Goal: Information Seeking & Learning: Learn about a topic

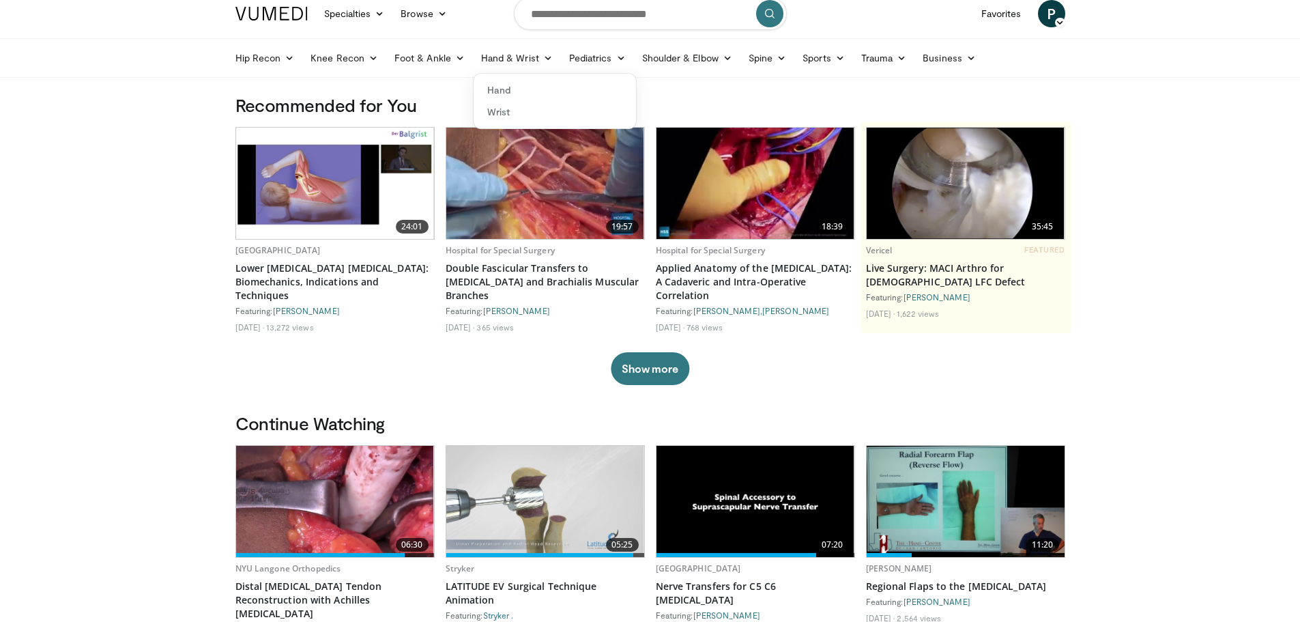
scroll to position [68, 0]
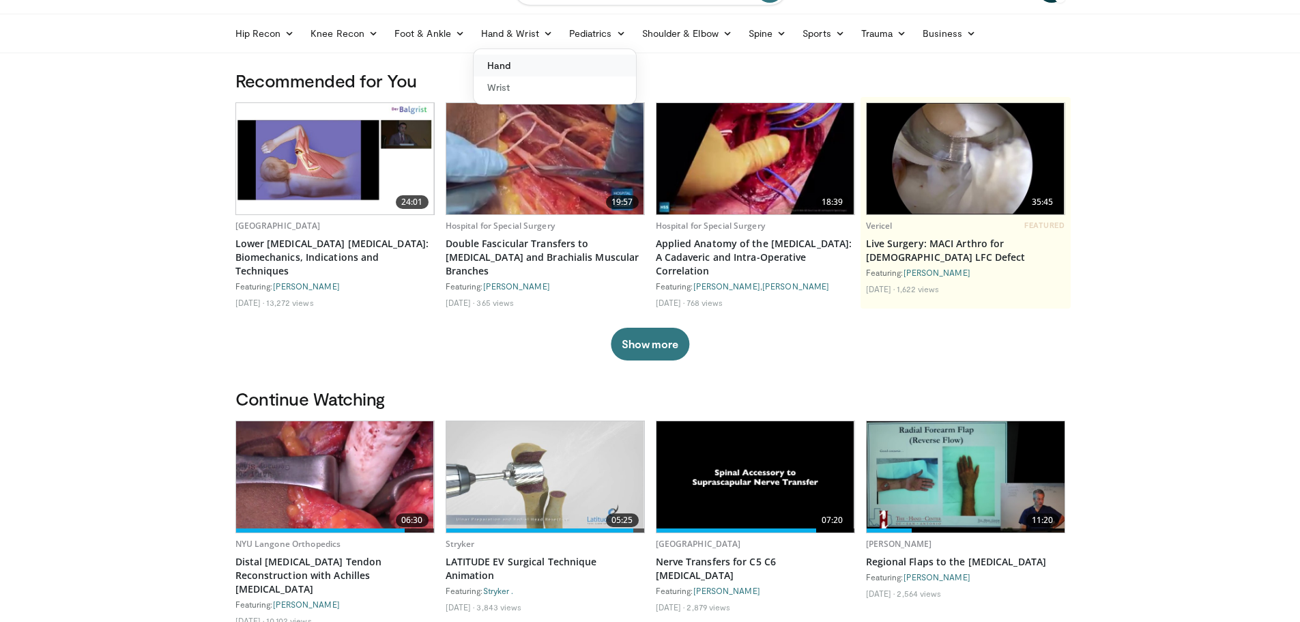
click at [500, 66] on link "Hand" at bounding box center [555, 66] width 162 height 22
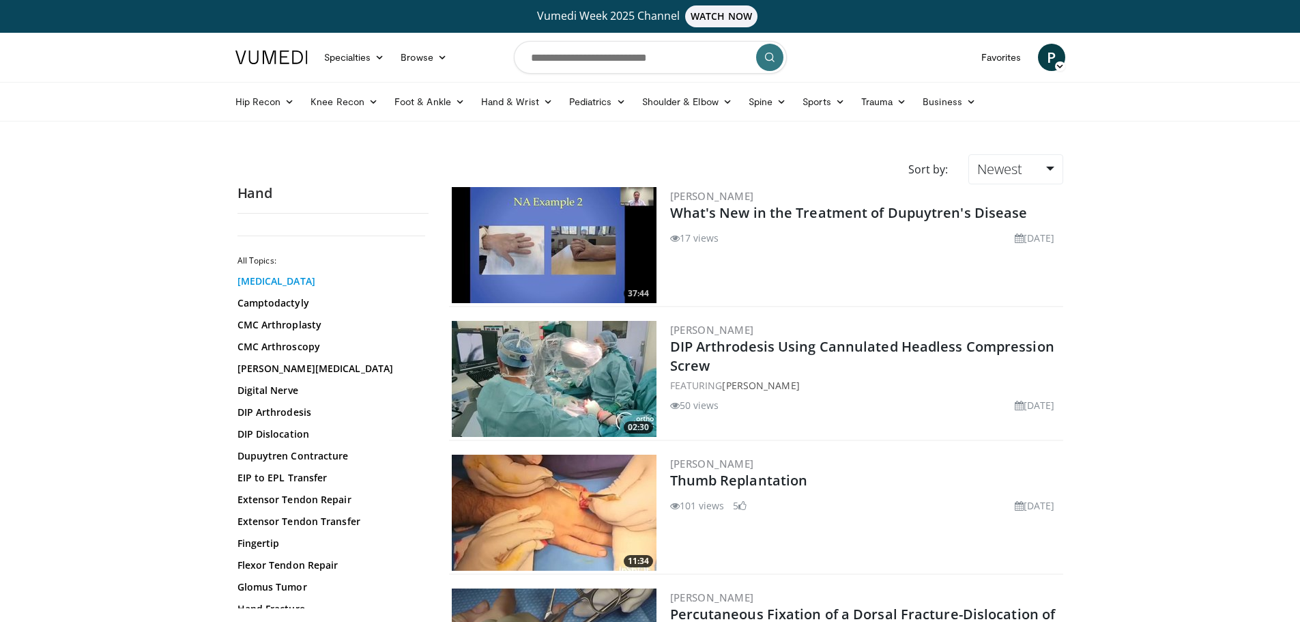
click at [303, 283] on link "Boutonniere Deformity" at bounding box center [330, 281] width 184 height 14
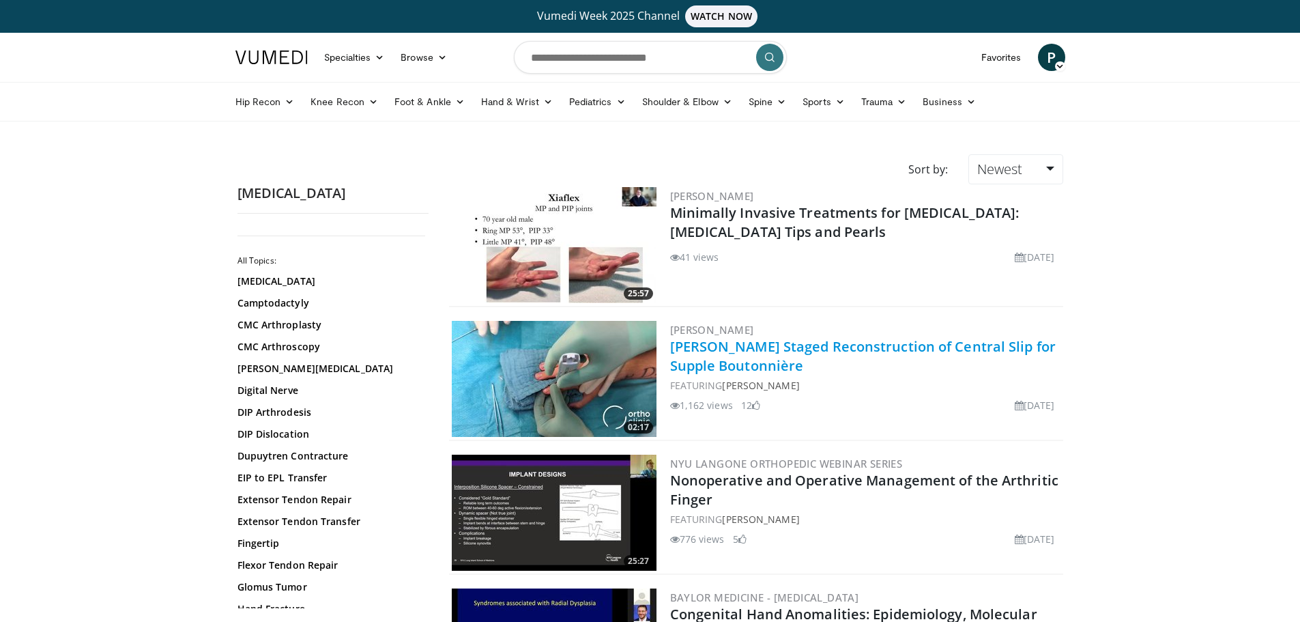
click at [739, 347] on link "[PERSON_NAME] Staged Reconstruction of Central Slip for Supple Boutonnière" at bounding box center [863, 356] width 386 height 38
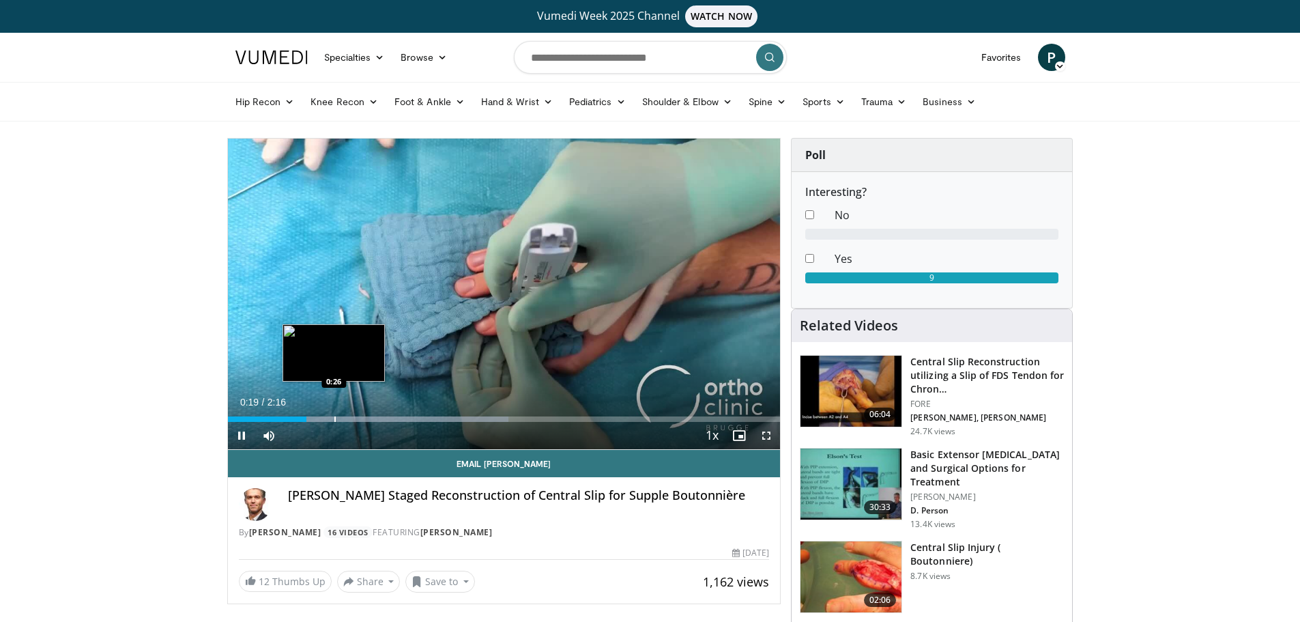
click at [333, 416] on div "Loaded : 50.86% 0:19 0:26" at bounding box center [504, 418] width 553 height 5
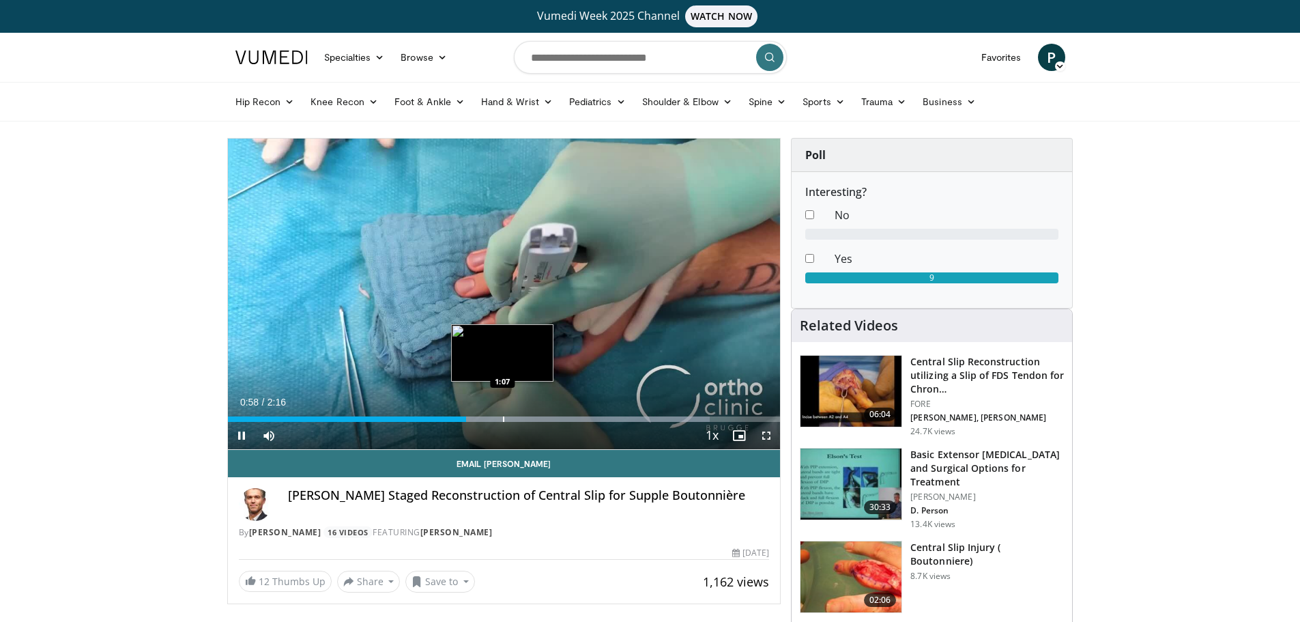
click at [502, 413] on div "Loaded : 87.22% 0:58 1:07" at bounding box center [504, 415] width 553 height 13
click at [493, 419] on div "1:09" at bounding box center [369, 418] width 282 height 5
click at [485, 419] on div "Progress Bar" at bounding box center [485, 418] width 1 height 5
click at [519, 420] on div "Progress Bar" at bounding box center [519, 418] width 1 height 5
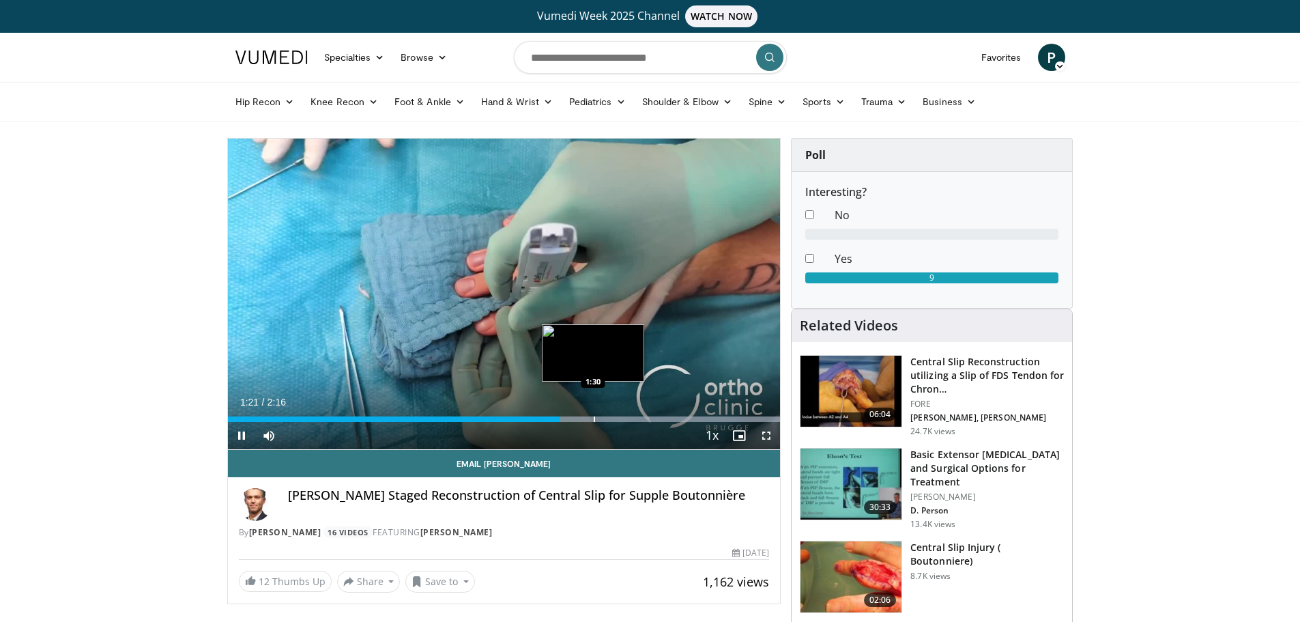
click at [594, 418] on div "Progress Bar" at bounding box center [594, 418] width 1 height 5
click at [767, 437] on span "Video Player" at bounding box center [766, 435] width 27 height 27
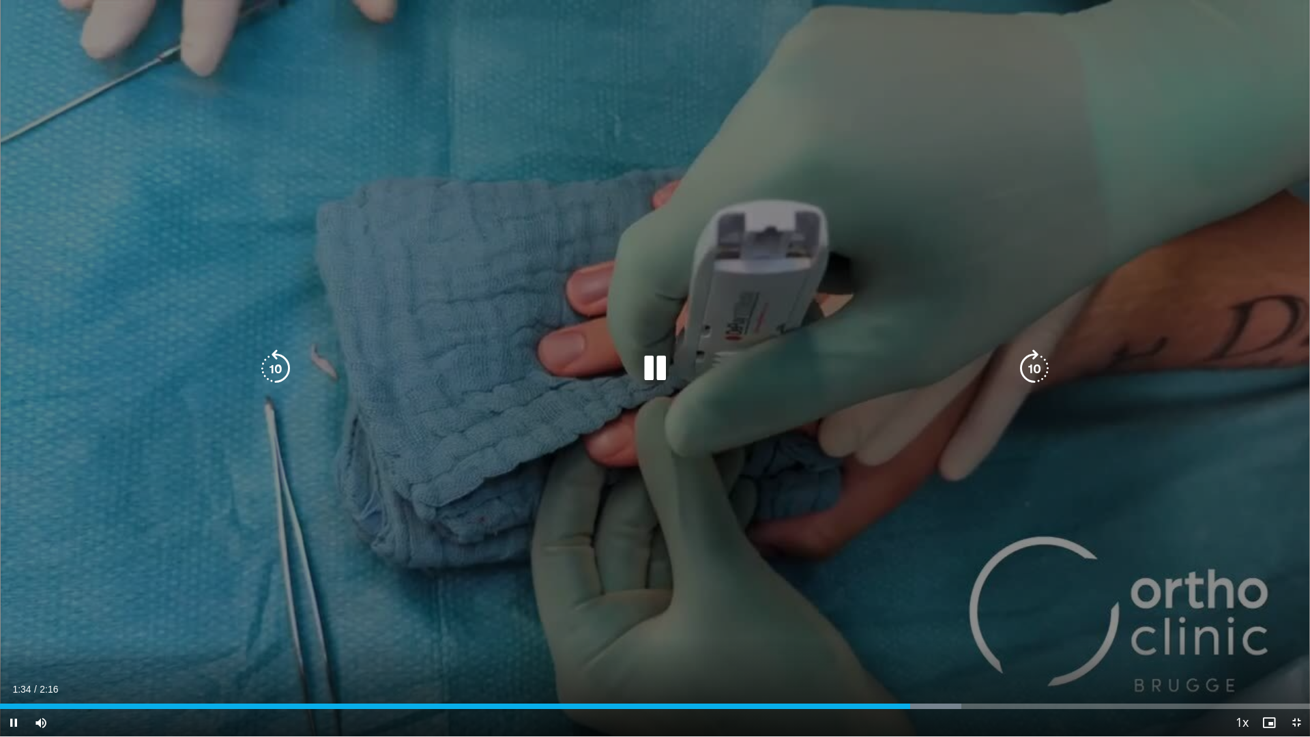
click at [661, 437] on div "10 seconds Tap to unmute" at bounding box center [655, 368] width 1310 height 736
click at [655, 373] on icon "Video Player" at bounding box center [655, 368] width 38 height 38
click at [523, 384] on div "10 seconds Tap to unmute" at bounding box center [655, 368] width 1310 height 736
click at [542, 539] on div "10 seconds Tap to unmute" at bounding box center [655, 368] width 1310 height 736
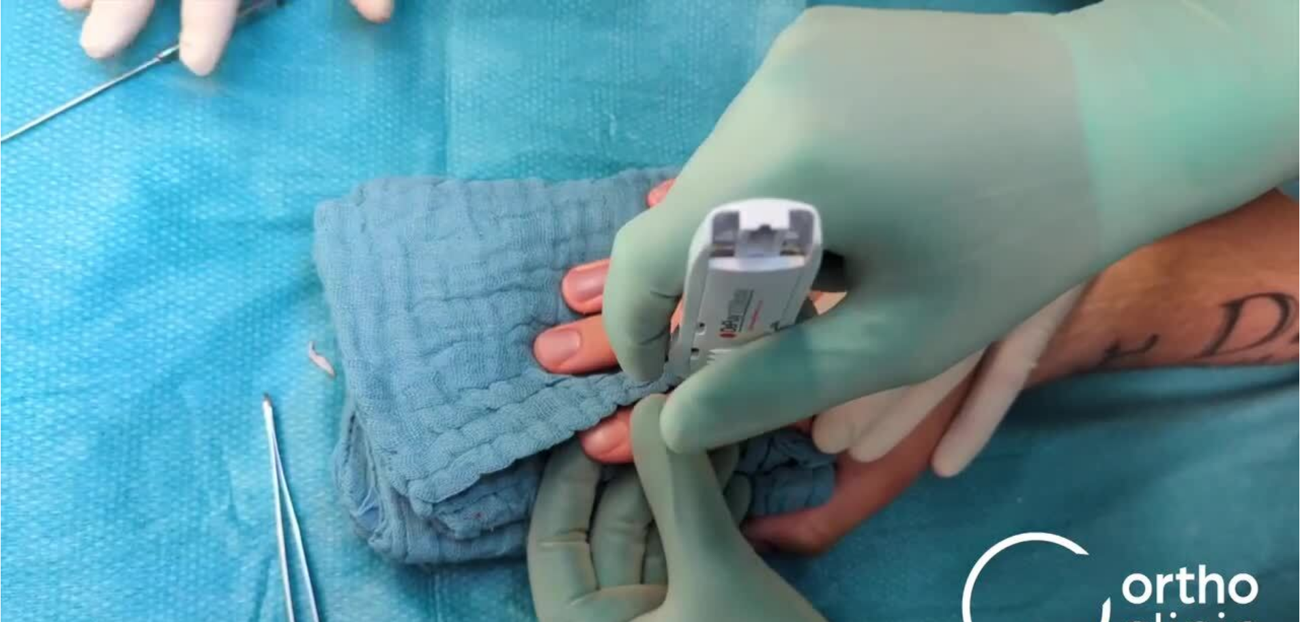
scroll to position [137, 0]
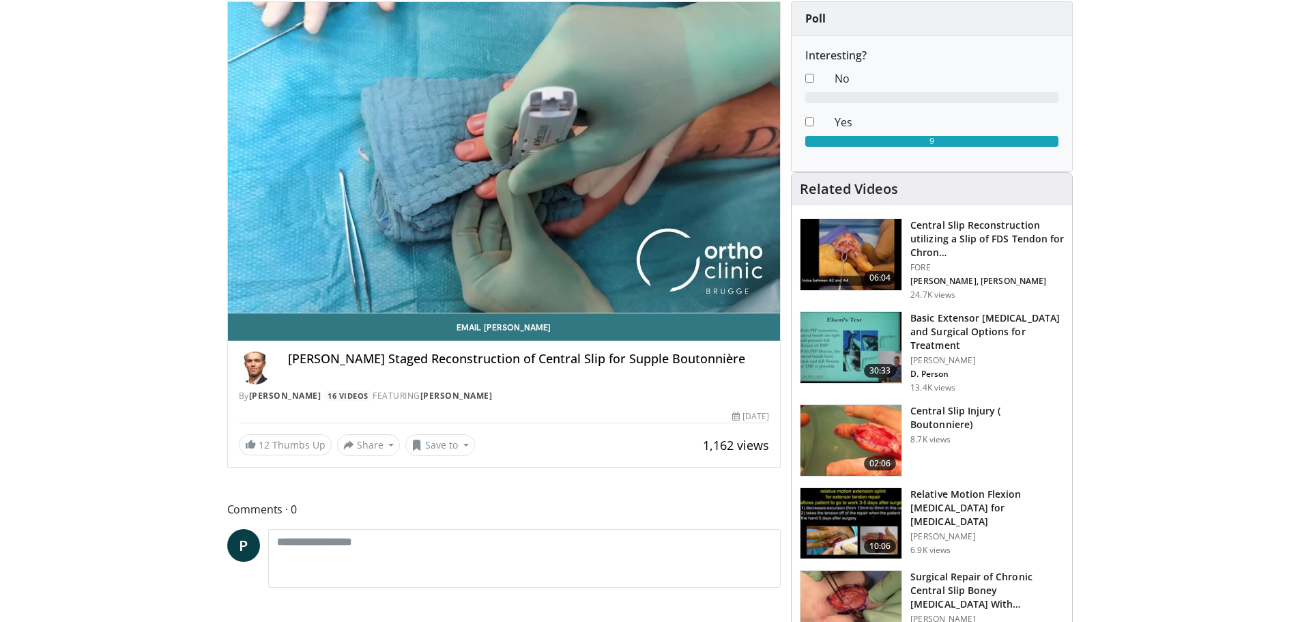
click at [990, 414] on h3 "Central Slip Injury ( Boutonniere)" at bounding box center [988, 417] width 154 height 27
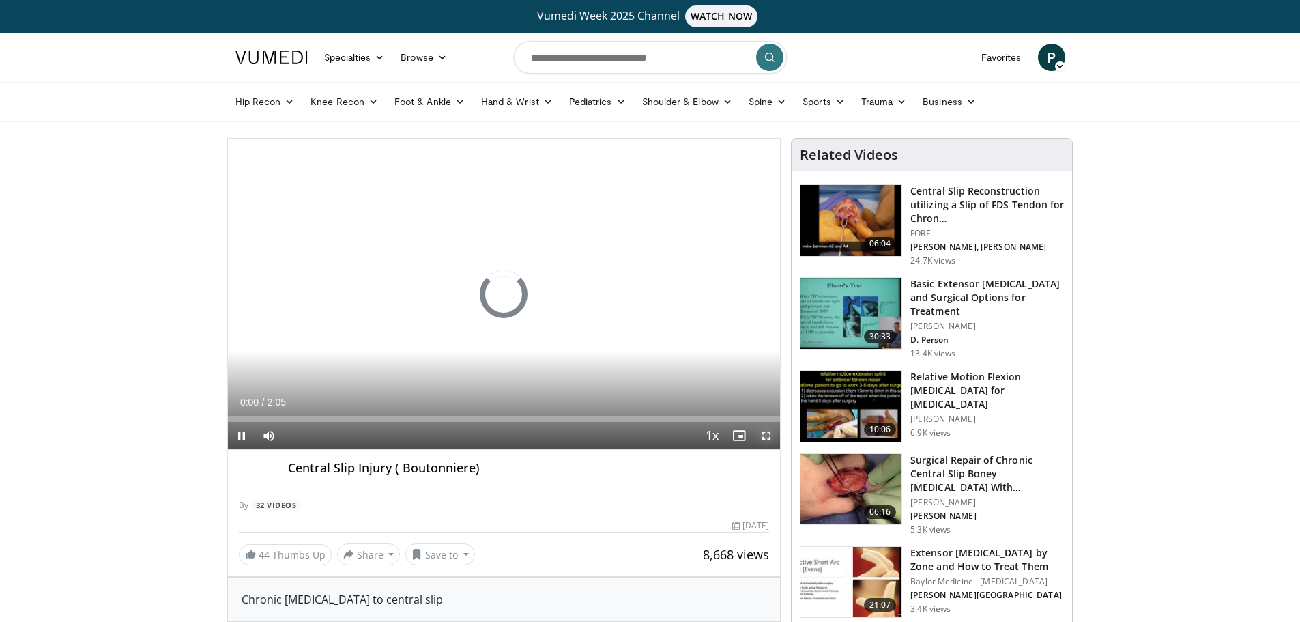
click at [766, 434] on span "Video Player" at bounding box center [766, 435] width 27 height 27
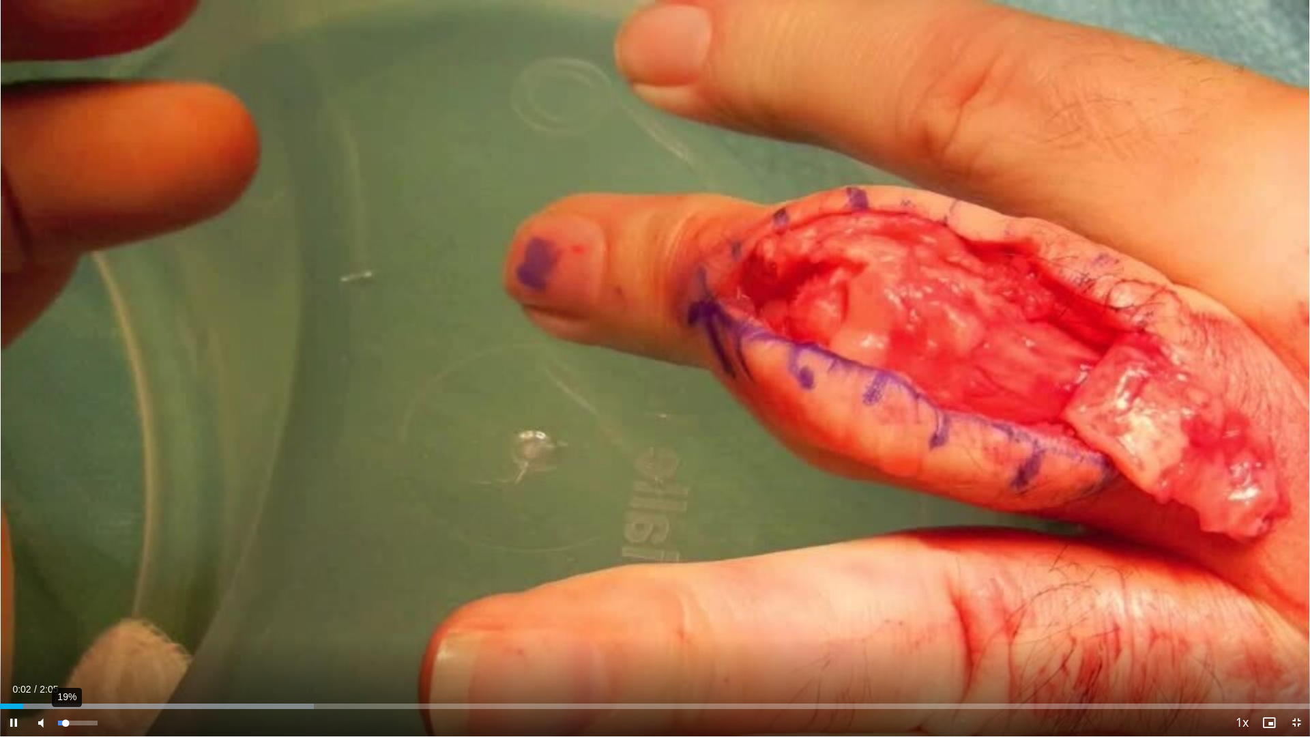
click at [66, 621] on div "19%" at bounding box center [78, 722] width 48 height 27
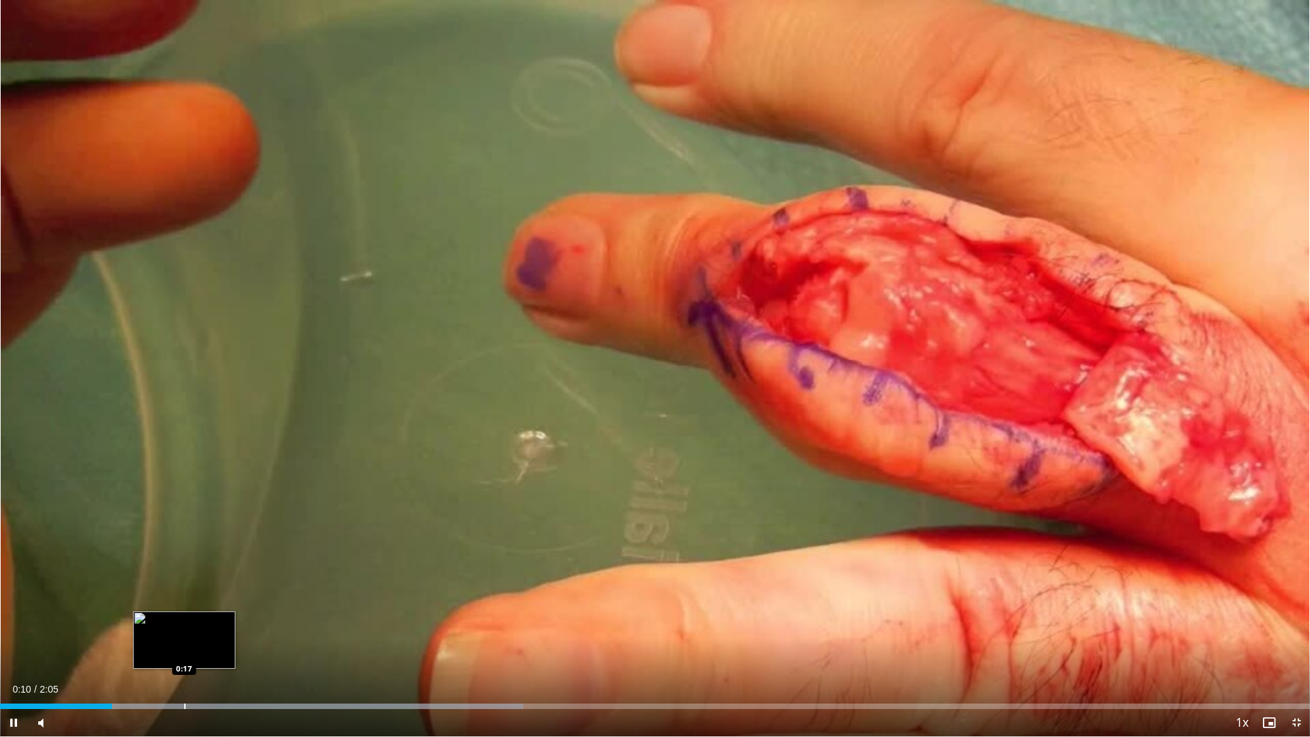
click at [186, 621] on div "Loaded : 39.94% 0:10 0:17" at bounding box center [655, 702] width 1310 height 13
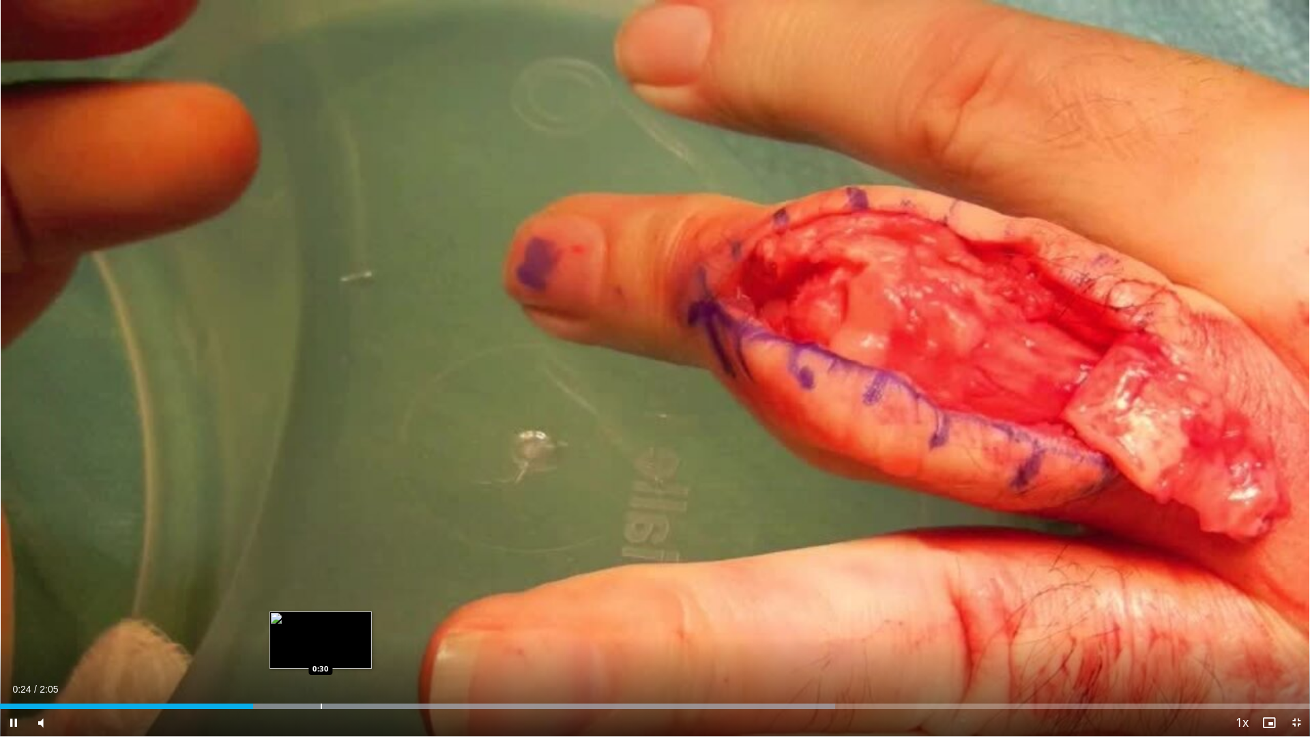
click at [321, 621] on div "Progress Bar" at bounding box center [321, 706] width 1 height 5
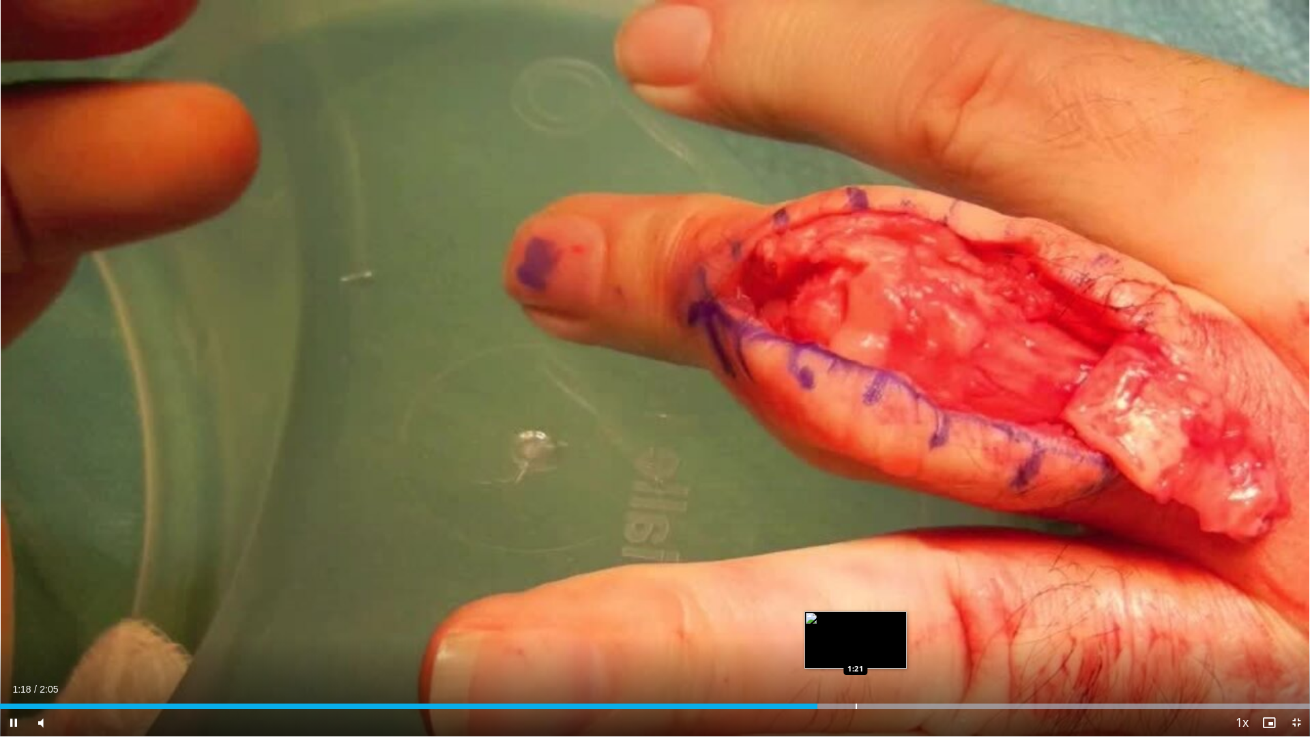
click at [857, 621] on div "Progress Bar" at bounding box center [856, 706] width 1 height 5
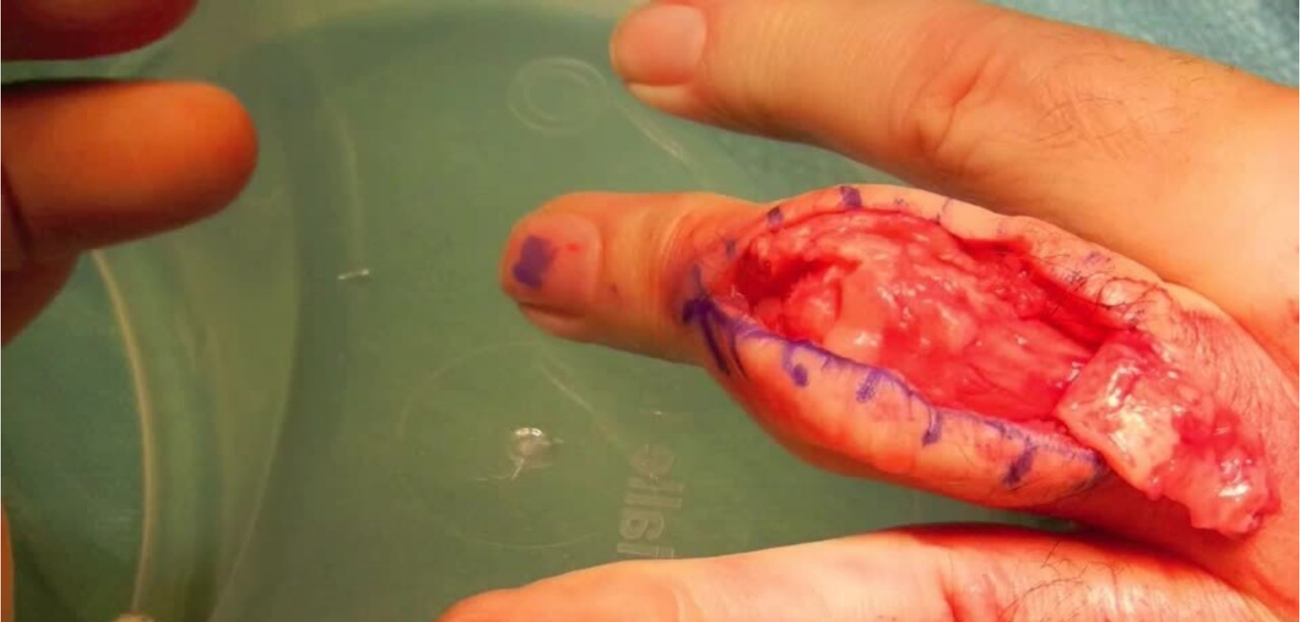
scroll to position [68, 0]
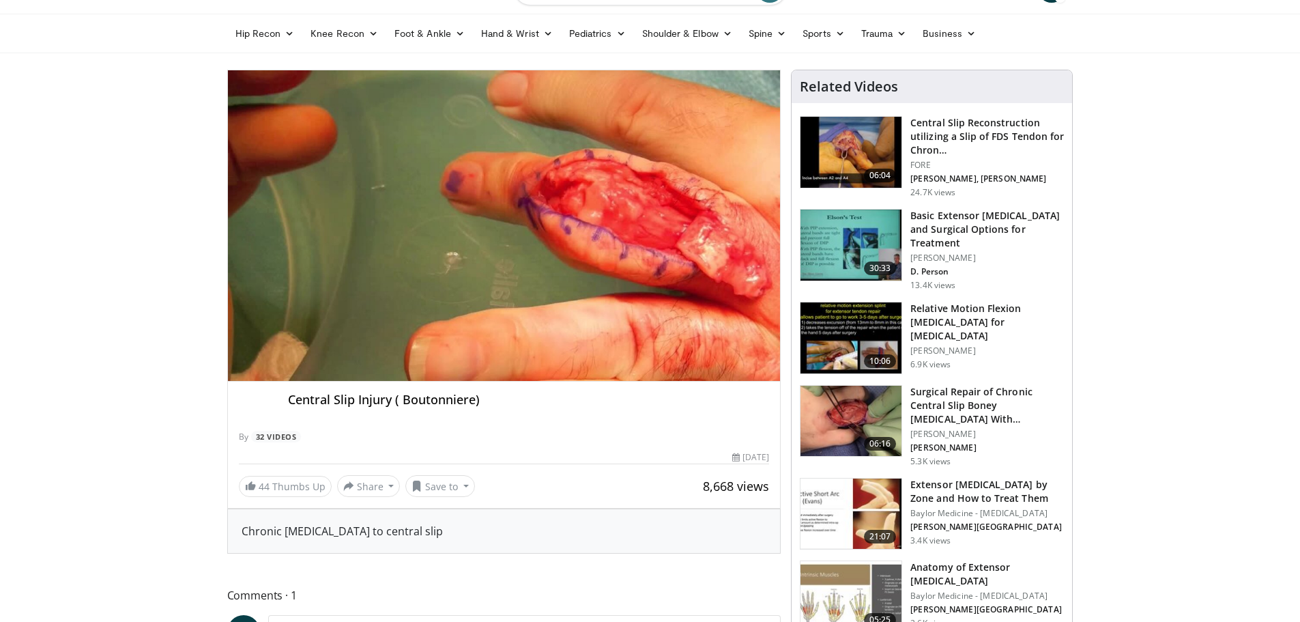
click at [955, 314] on h3 "Relative Motion Flexion [MEDICAL_DATA] for [MEDICAL_DATA]" at bounding box center [988, 322] width 154 height 41
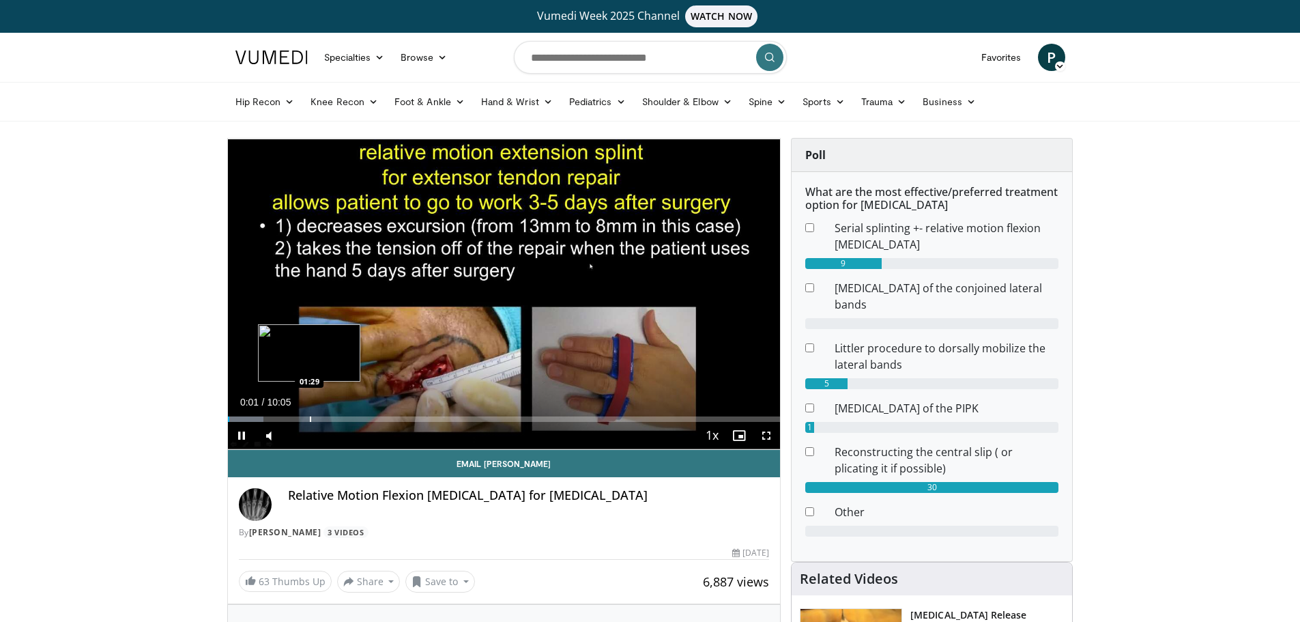
click at [310, 420] on div "Progress Bar" at bounding box center [310, 418] width 1 height 5
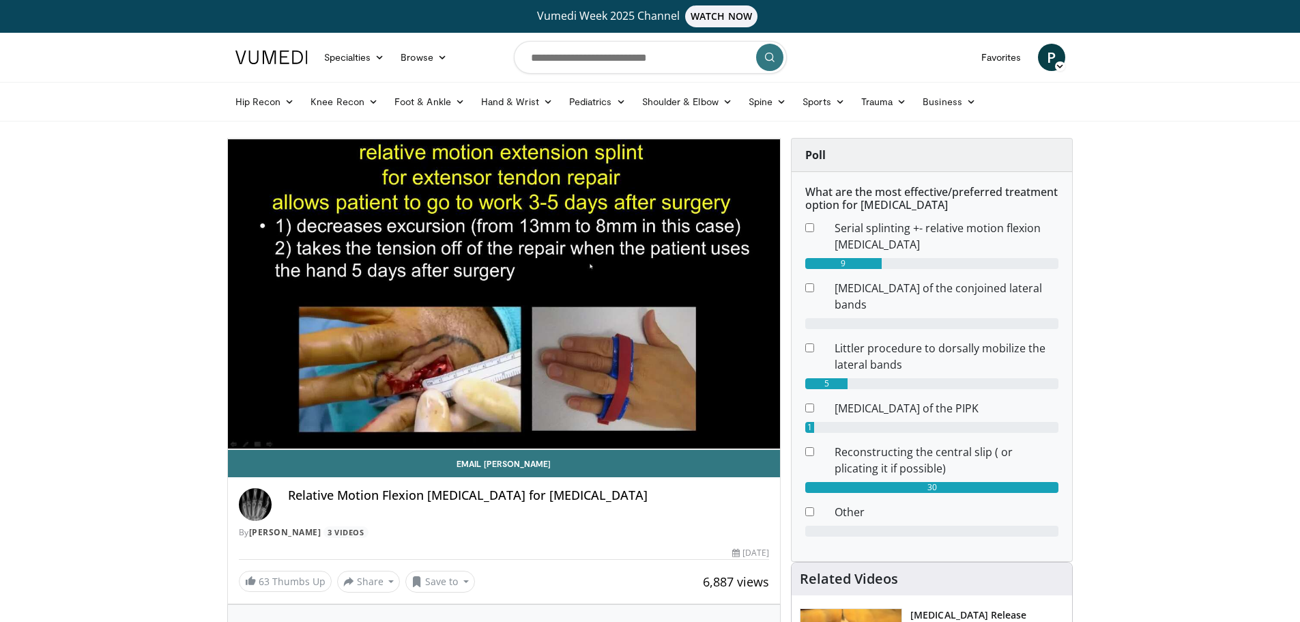
click at [358, 414] on div "10 seconds Tap to unmute" at bounding box center [504, 294] width 553 height 311
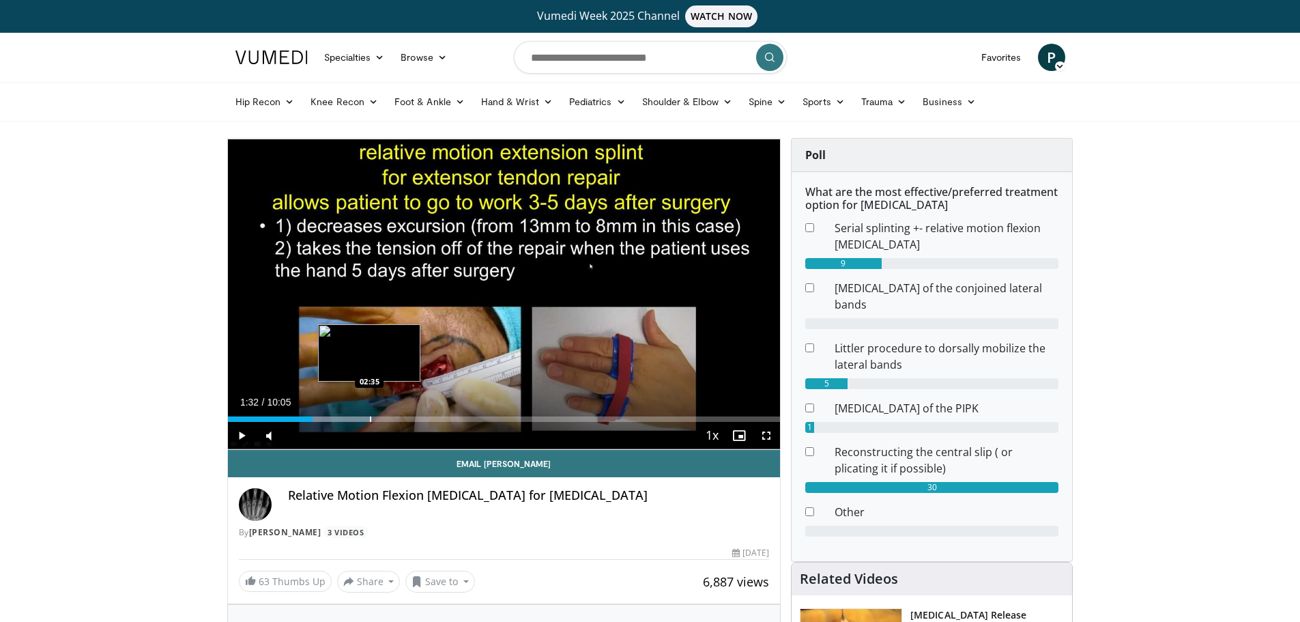
click at [370, 416] on div "Progress Bar" at bounding box center [370, 418] width 1 height 5
click at [332, 418] on div "Progress Bar" at bounding box center [331, 418] width 1 height 5
click at [240, 432] on span "Video Player" at bounding box center [241, 435] width 27 height 27
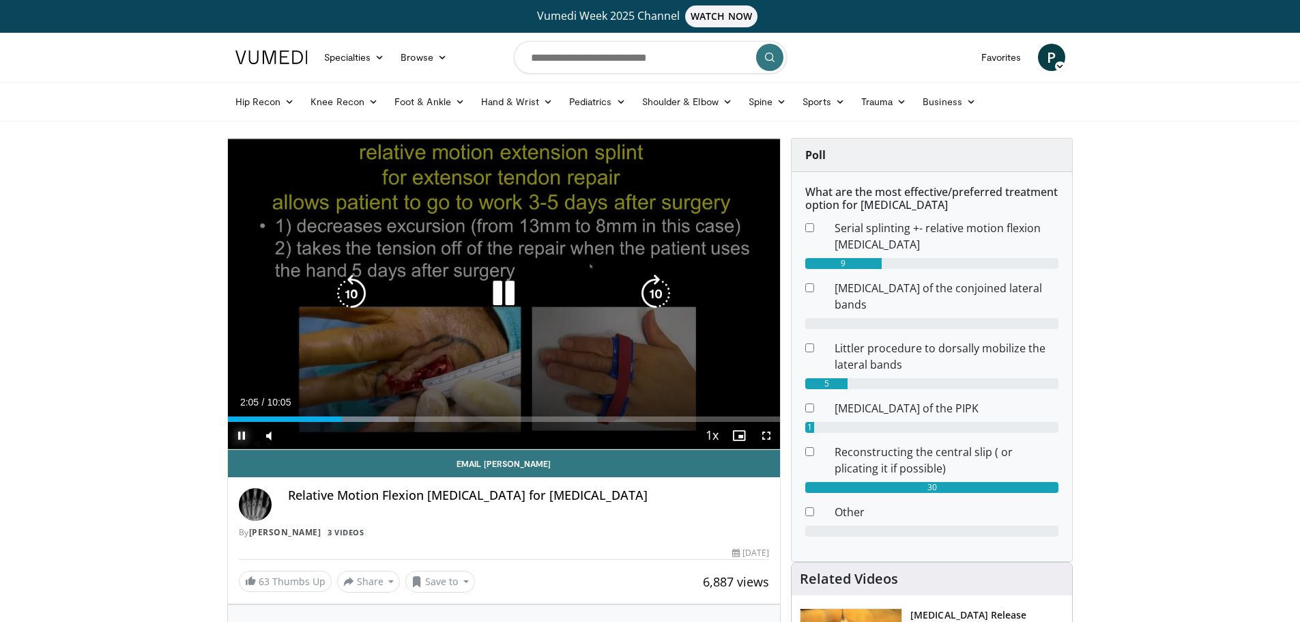
click at [0, 0] on div "Progress Bar" at bounding box center [0, 0] width 0 height 0
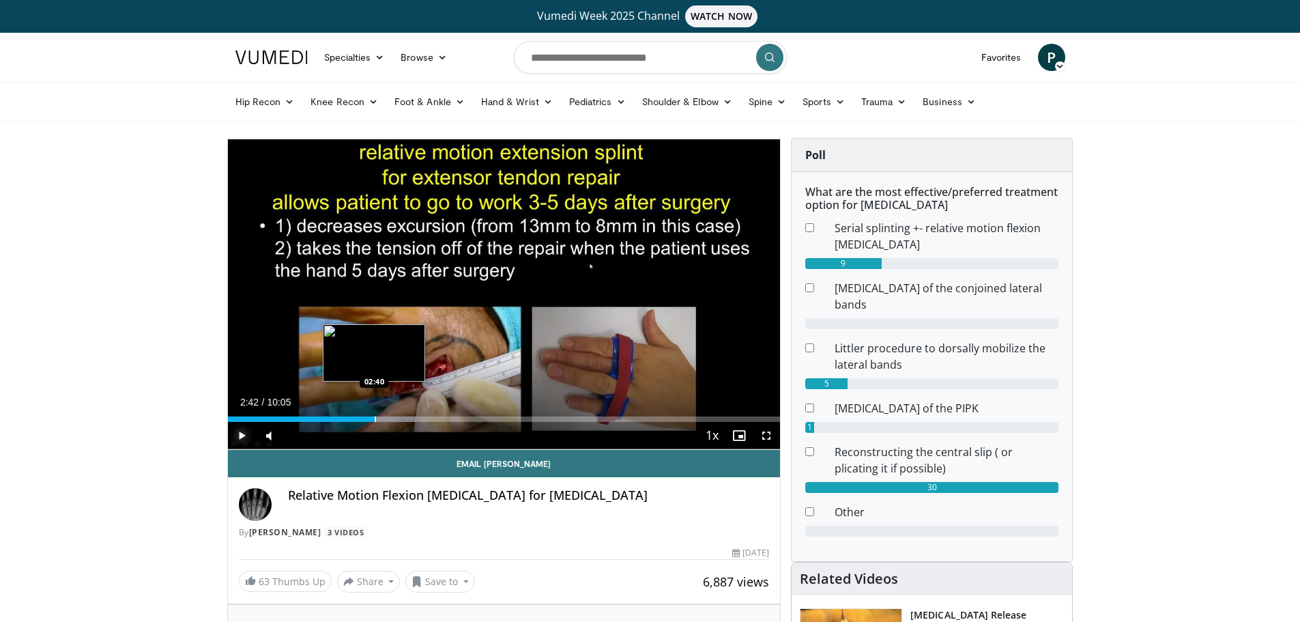
click at [377, 419] on div "Progress Bar" at bounding box center [372, 418] width 89 height 5
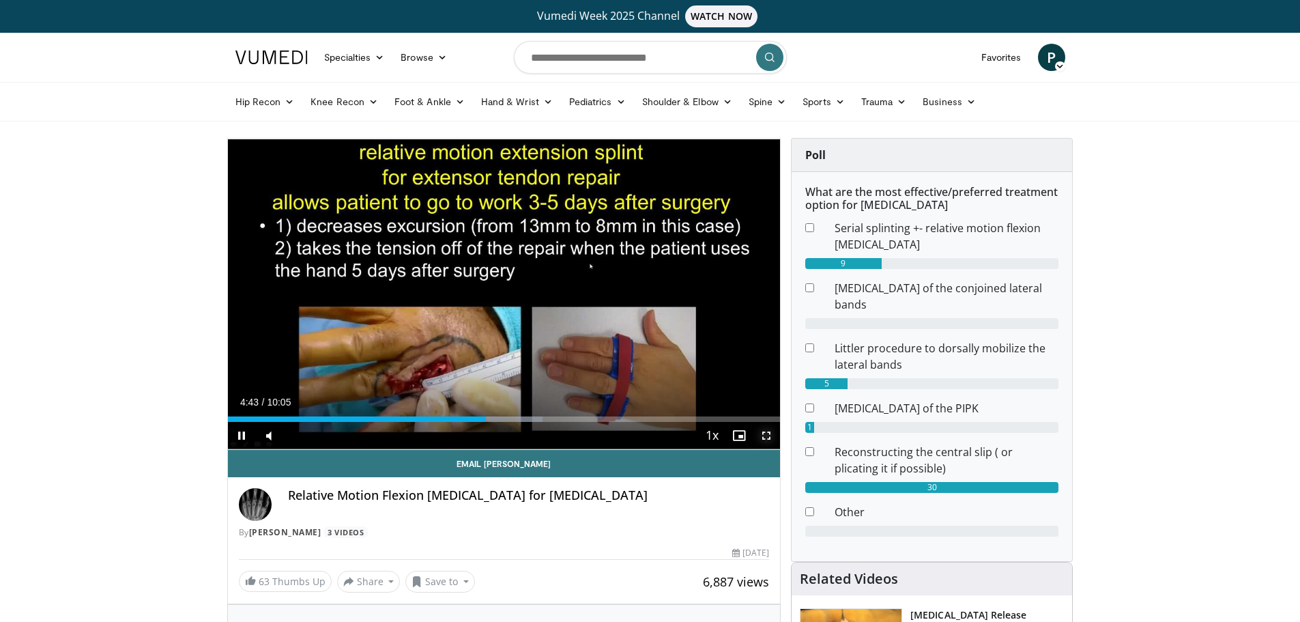
click at [767, 440] on span "Video Player" at bounding box center [766, 435] width 27 height 27
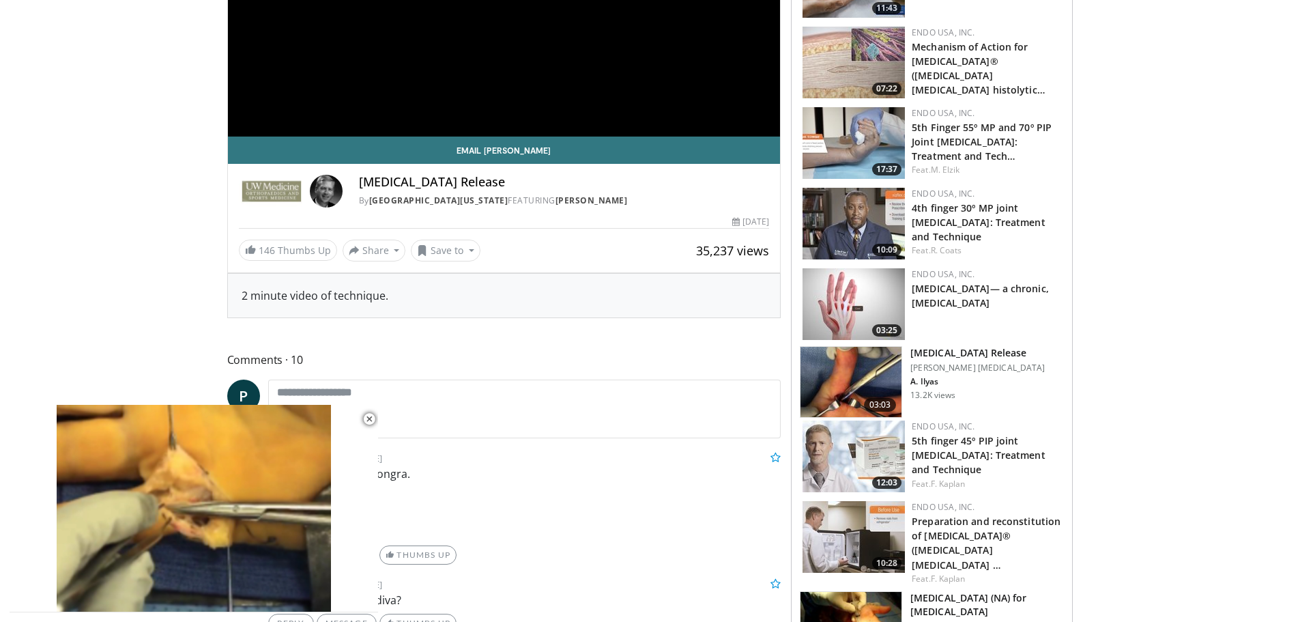
scroll to position [341, 0]
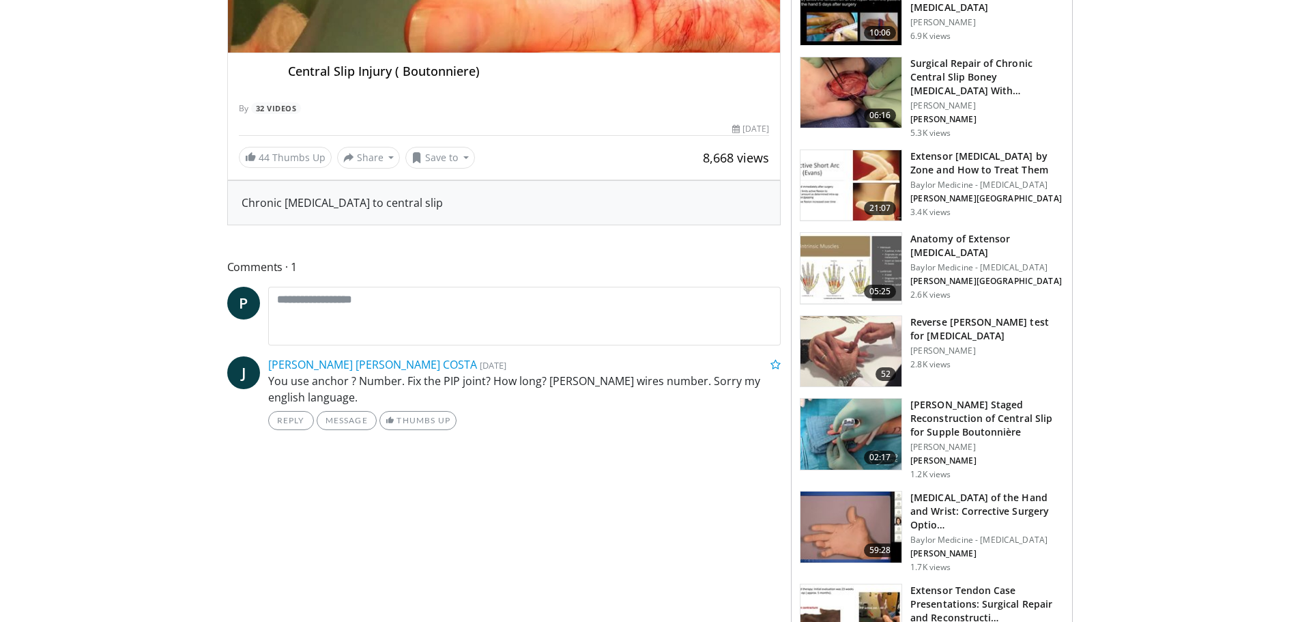
scroll to position [410, 0]
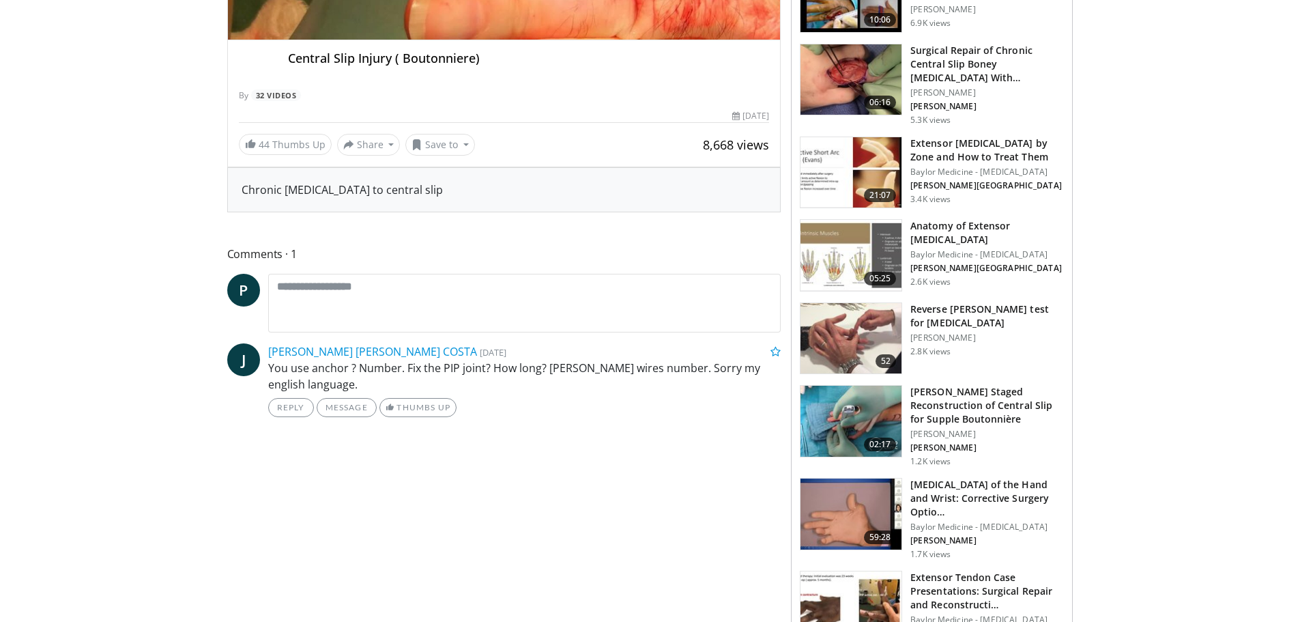
click at [955, 320] on h3 "Reverse [PERSON_NAME] test for [MEDICAL_DATA]" at bounding box center [988, 315] width 154 height 27
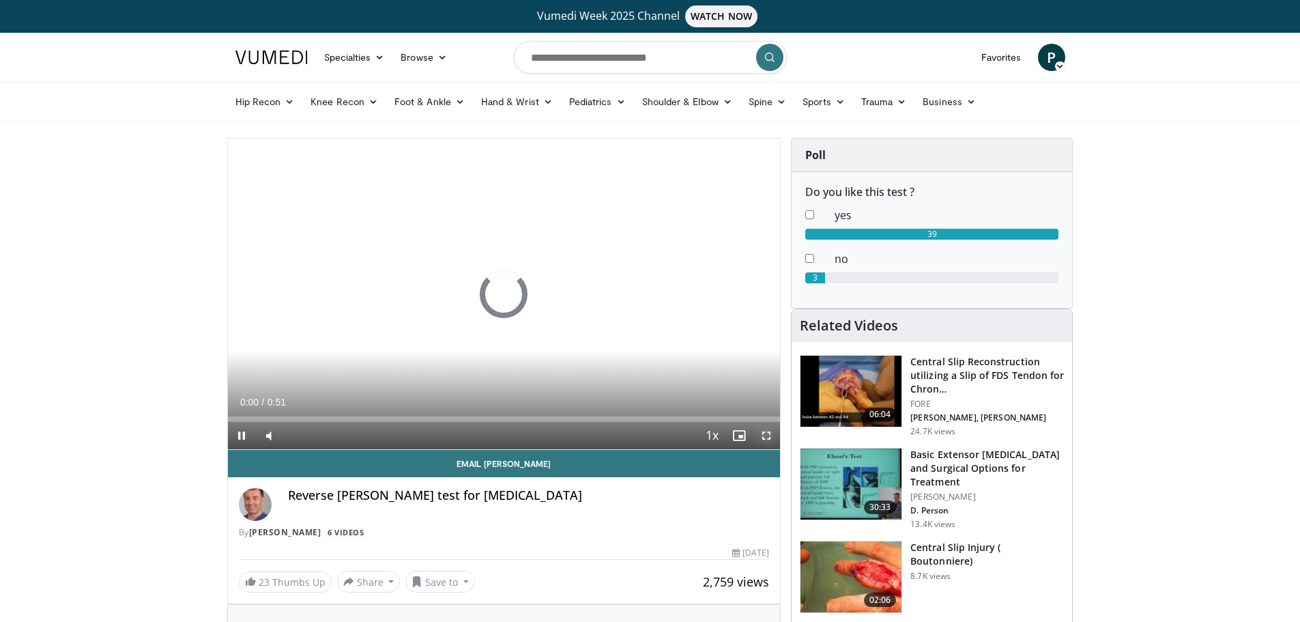
click at [762, 438] on span "Video Player" at bounding box center [766, 435] width 27 height 27
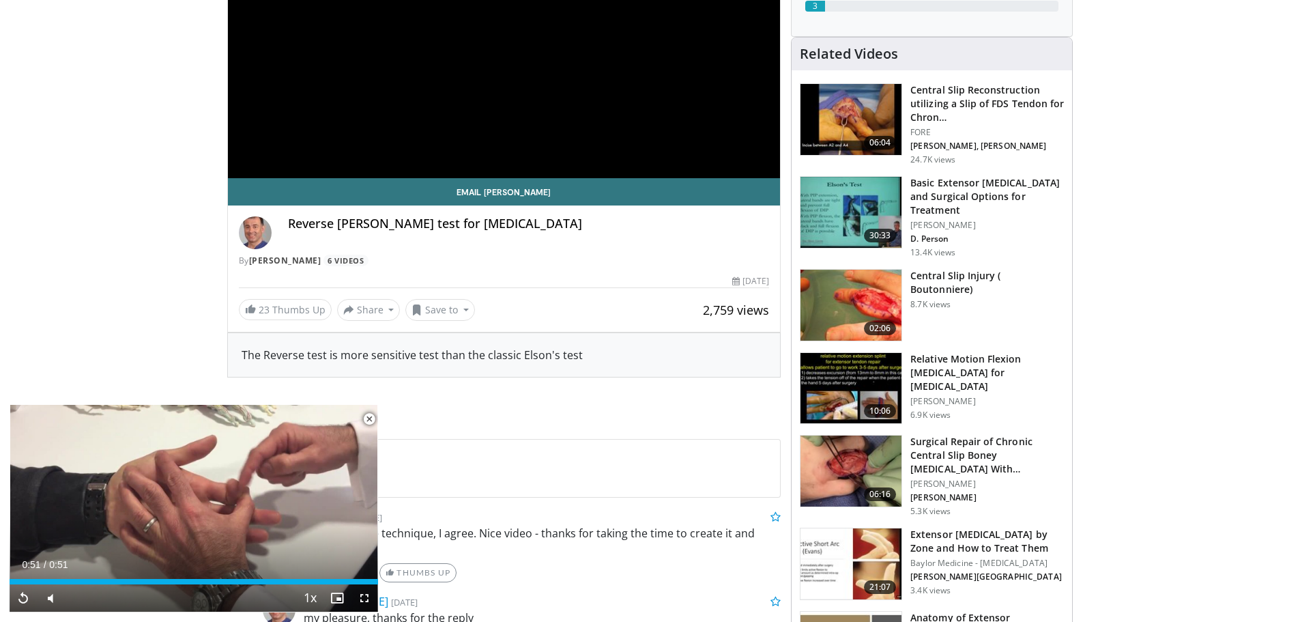
scroll to position [273, 0]
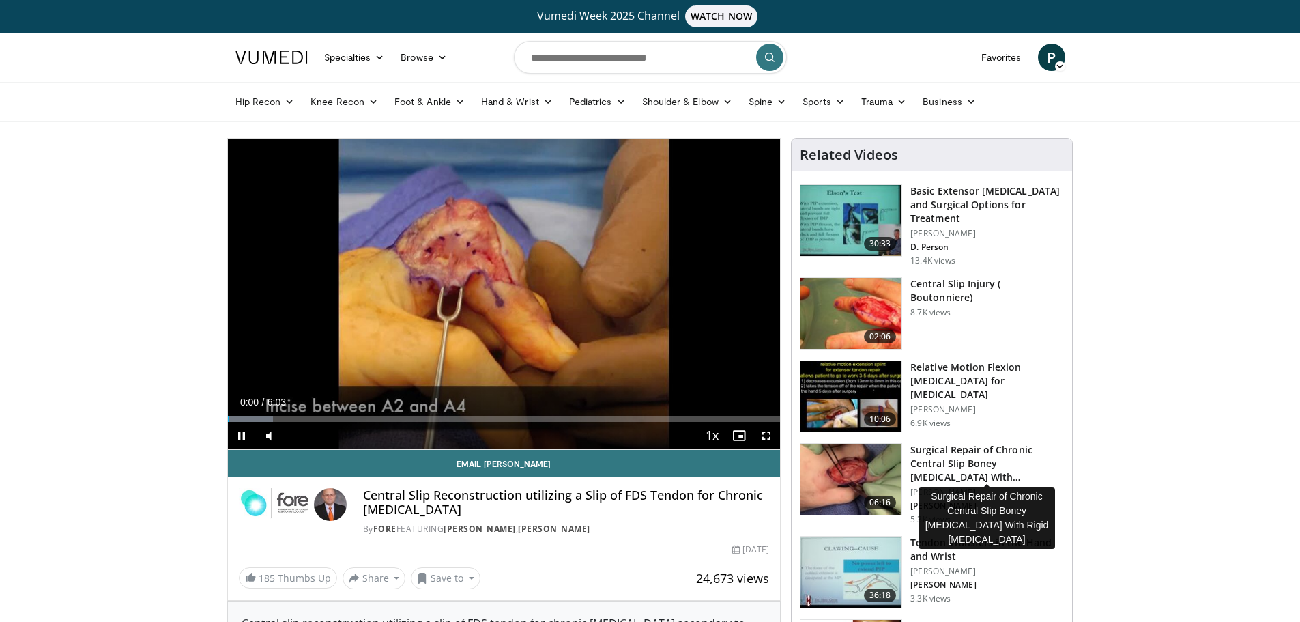
click at [949, 452] on h3 "Surgical Repair of Chronic Central Slip Boney Avulsion Fracture With…" at bounding box center [988, 463] width 154 height 41
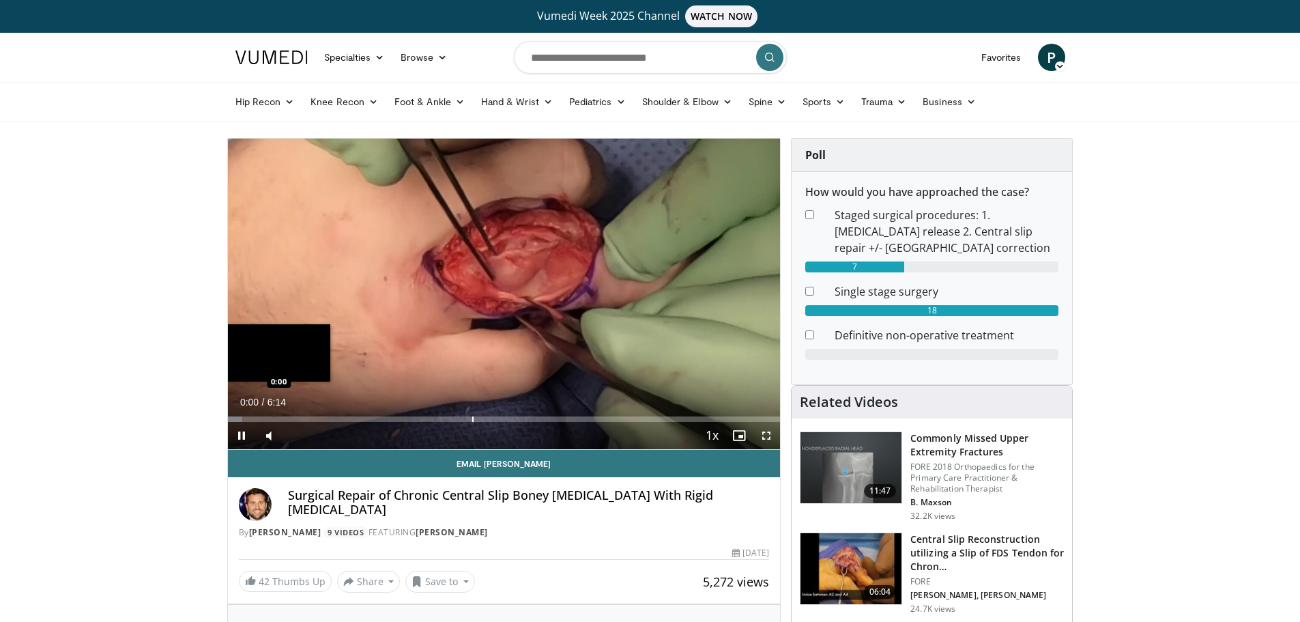
click at [348, 415] on div "Loaded : 2.63% 0:00 0:00" at bounding box center [504, 415] width 553 height 13
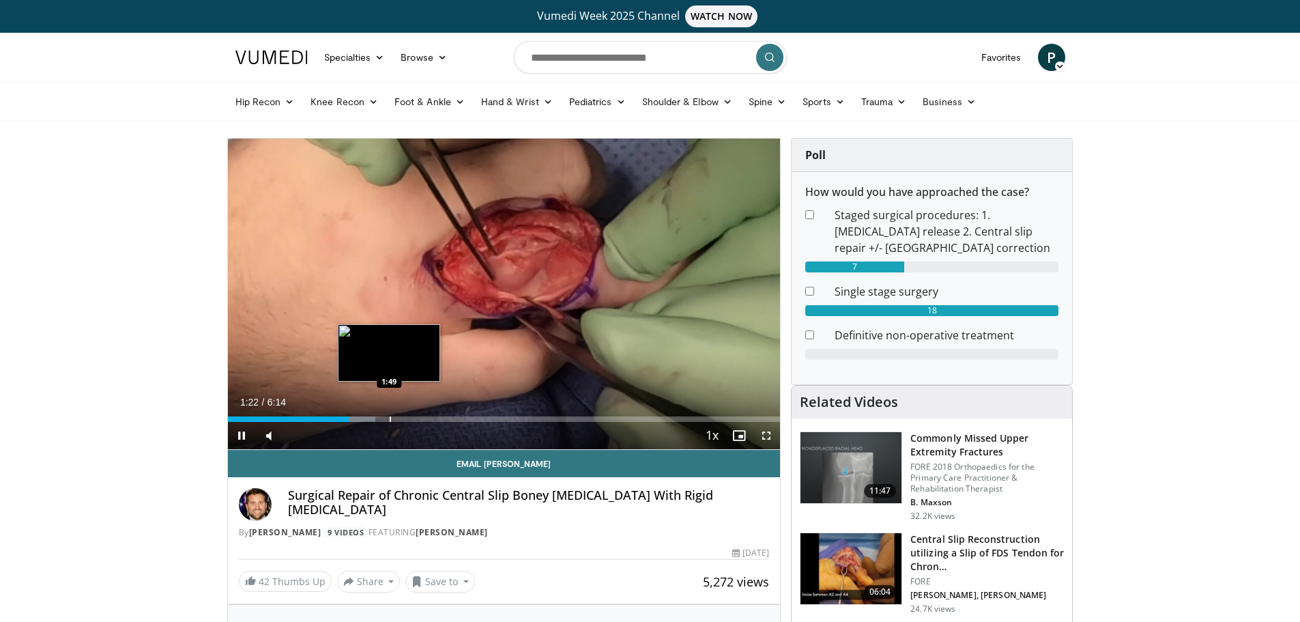
click at [390, 418] on div "Progress Bar" at bounding box center [390, 418] width 1 height 5
click at [497, 422] on div "Current Time 2:11 / Duration 6:14 Pause Skip Backward Skip Forward Mute Loaded …" at bounding box center [504, 435] width 553 height 27
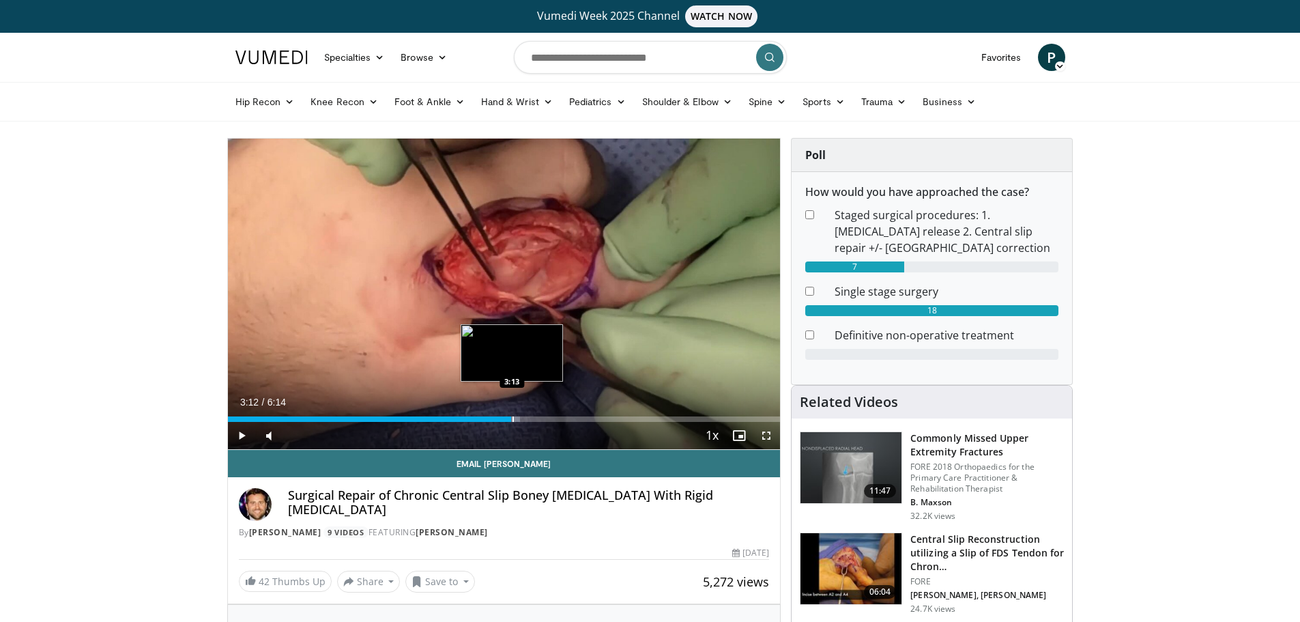
click at [513, 420] on div "Progress Bar" at bounding box center [513, 418] width 1 height 5
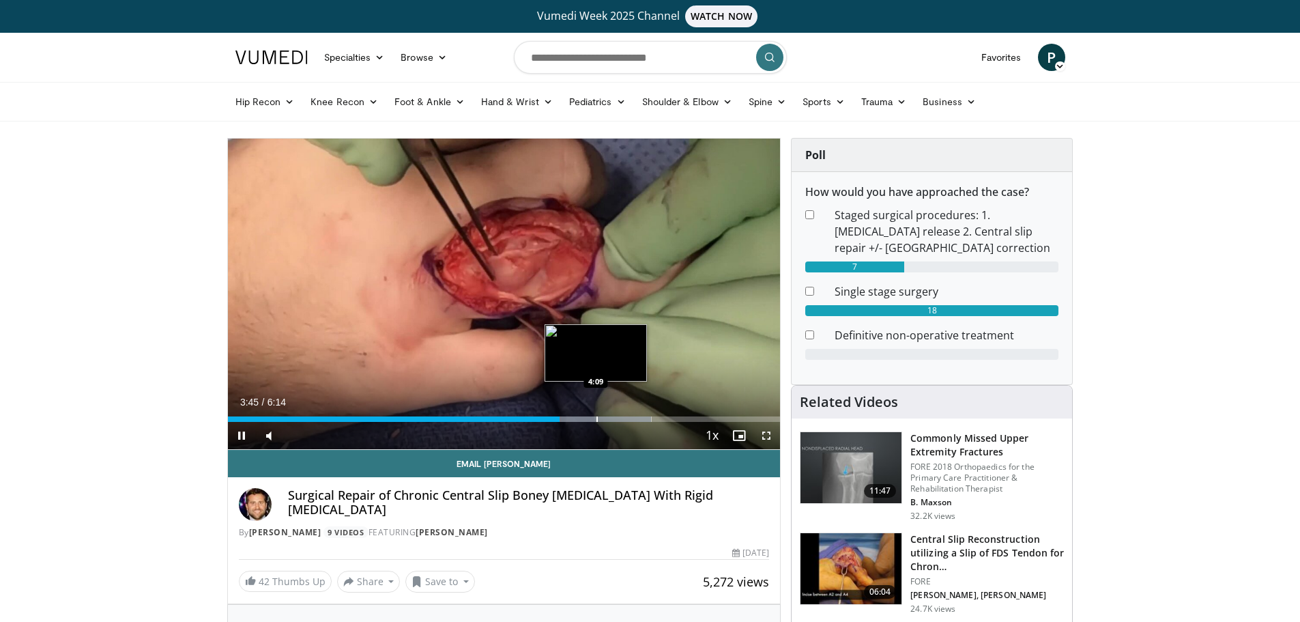
click at [595, 419] on div "Progress Bar" at bounding box center [580, 418] width 142 height 5
click at [618, 418] on div "Progress Bar" at bounding box center [618, 418] width 1 height 5
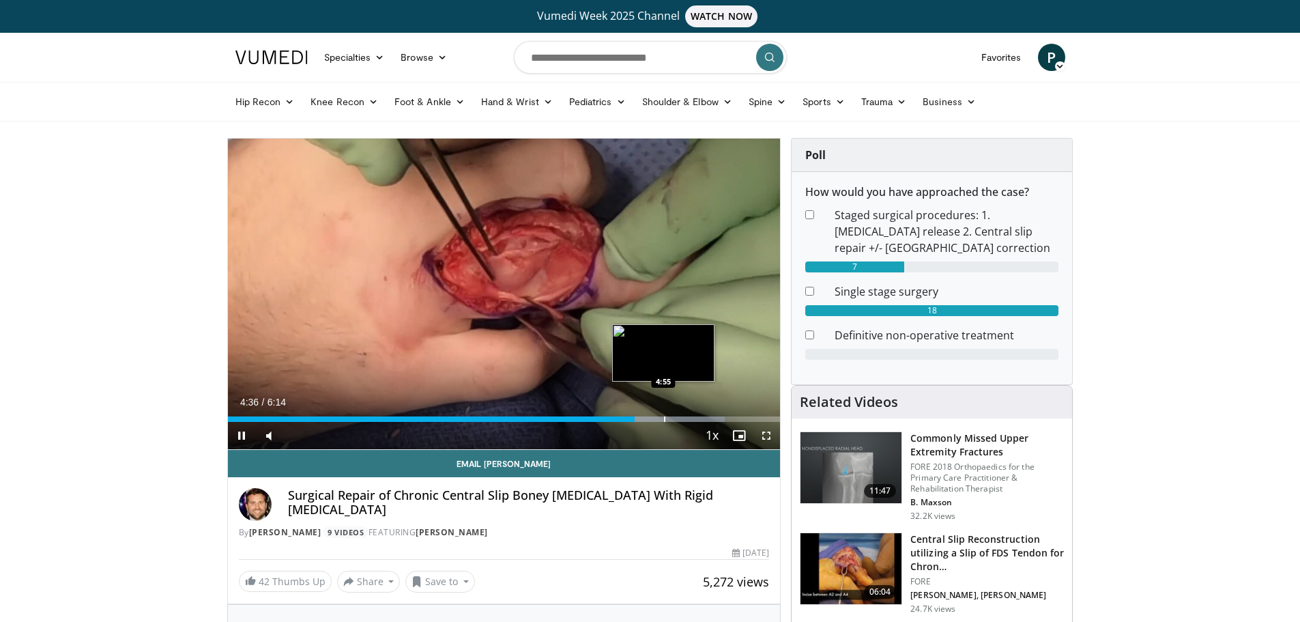
click at [664, 419] on div "Progress Bar" at bounding box center [664, 418] width 1 height 5
click at [695, 418] on div "Progress Bar" at bounding box center [695, 418] width 1 height 5
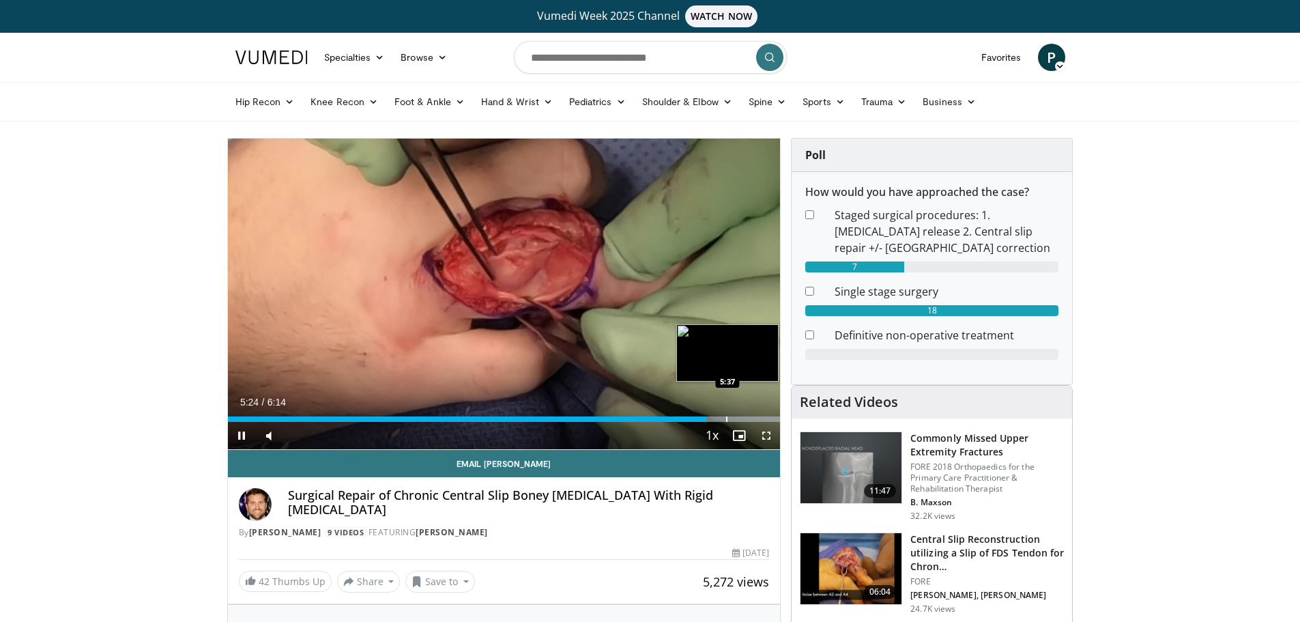
click at [725, 417] on div "Progress Bar" at bounding box center [715, 418] width 129 height 5
click at [742, 418] on div "Progress Bar" at bounding box center [741, 418] width 1 height 5
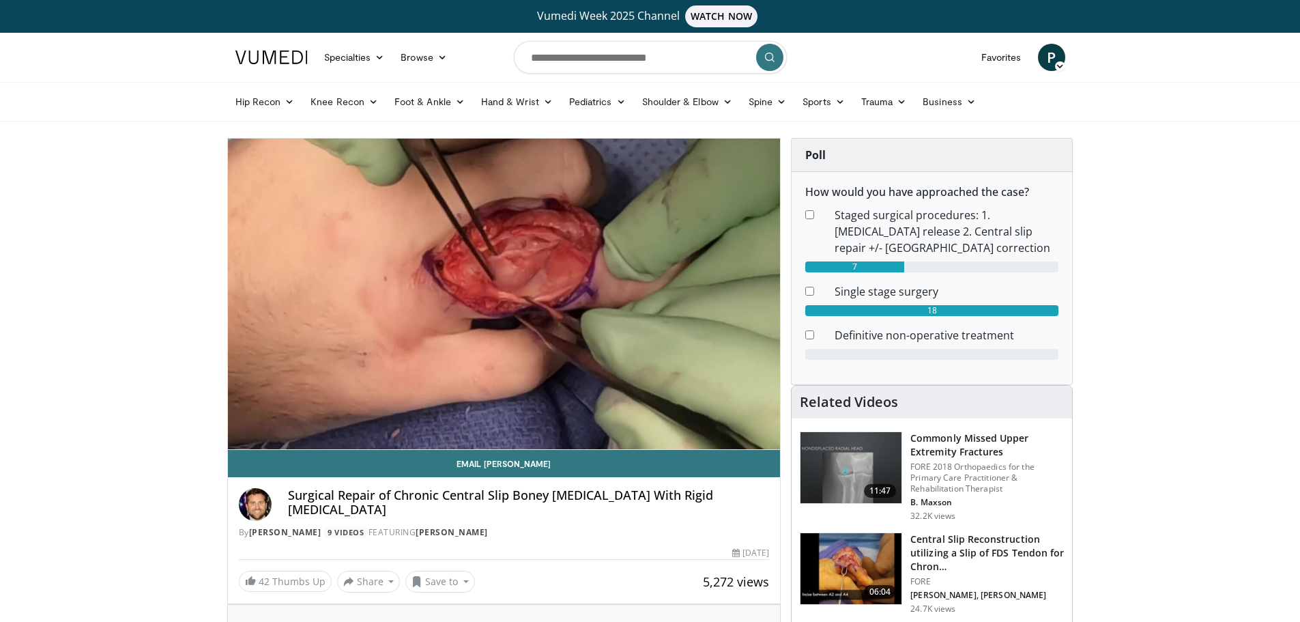
click at [756, 419] on div "10 seconds Tap to unmute" at bounding box center [504, 294] width 553 height 311
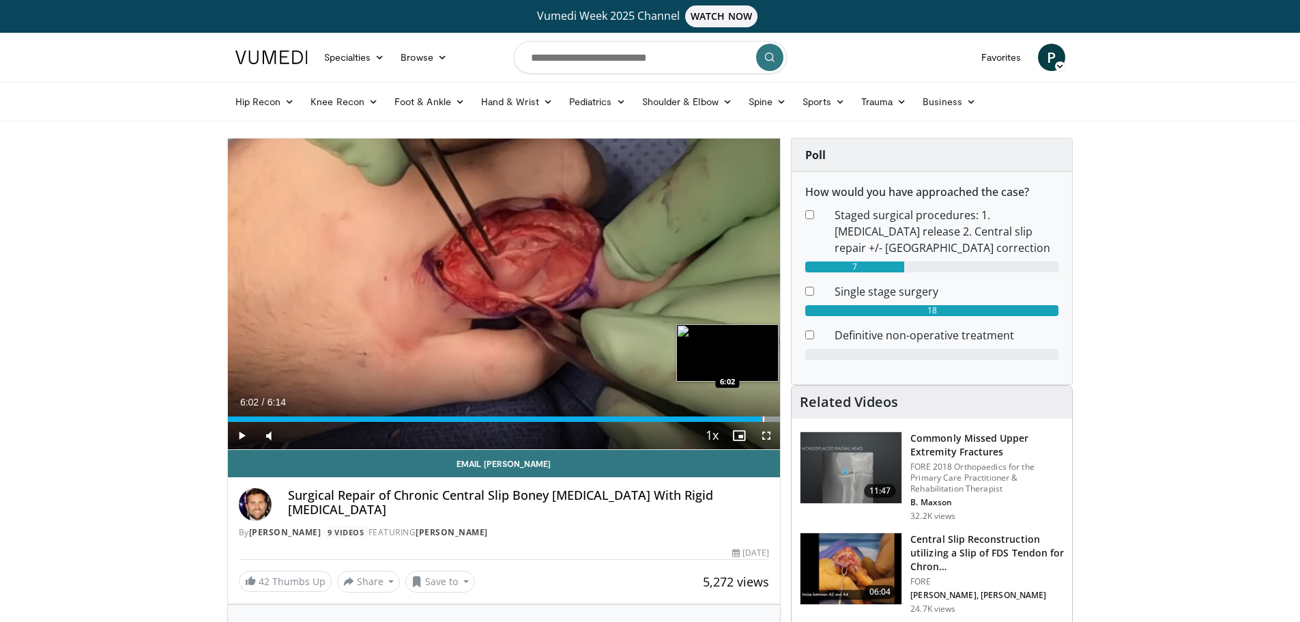
click at [763, 420] on div "Progress Bar" at bounding box center [763, 418] width 1 height 5
click at [233, 436] on span "Video Player" at bounding box center [241, 435] width 27 height 27
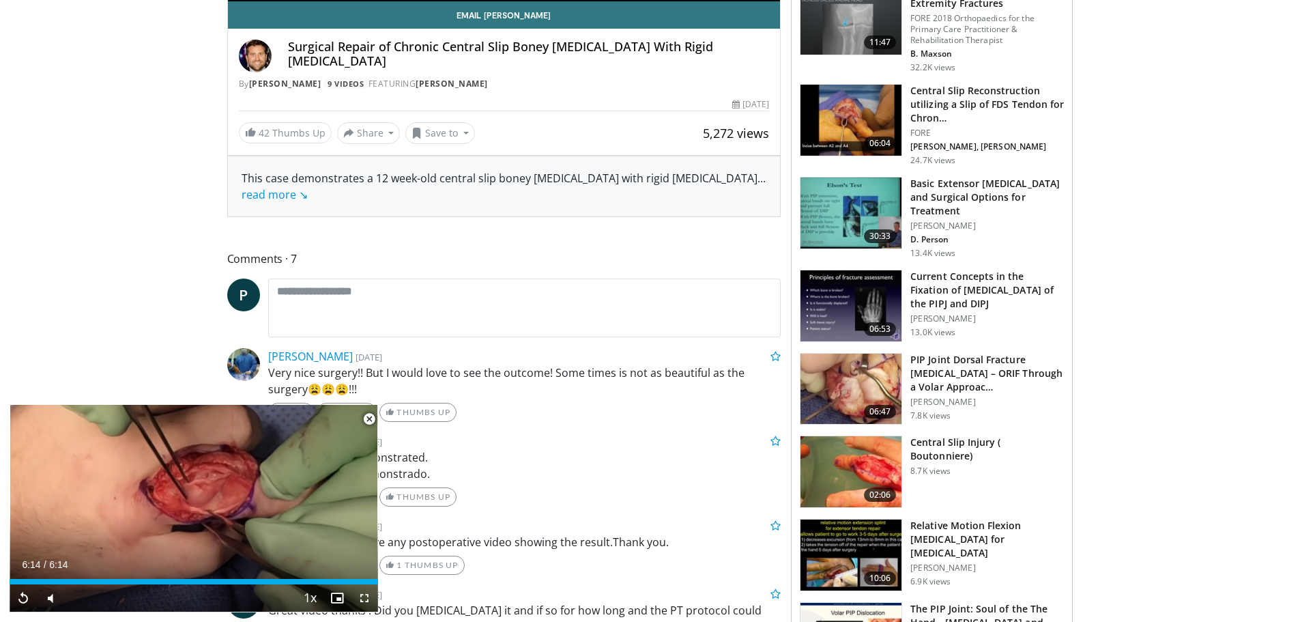
scroll to position [273, 0]
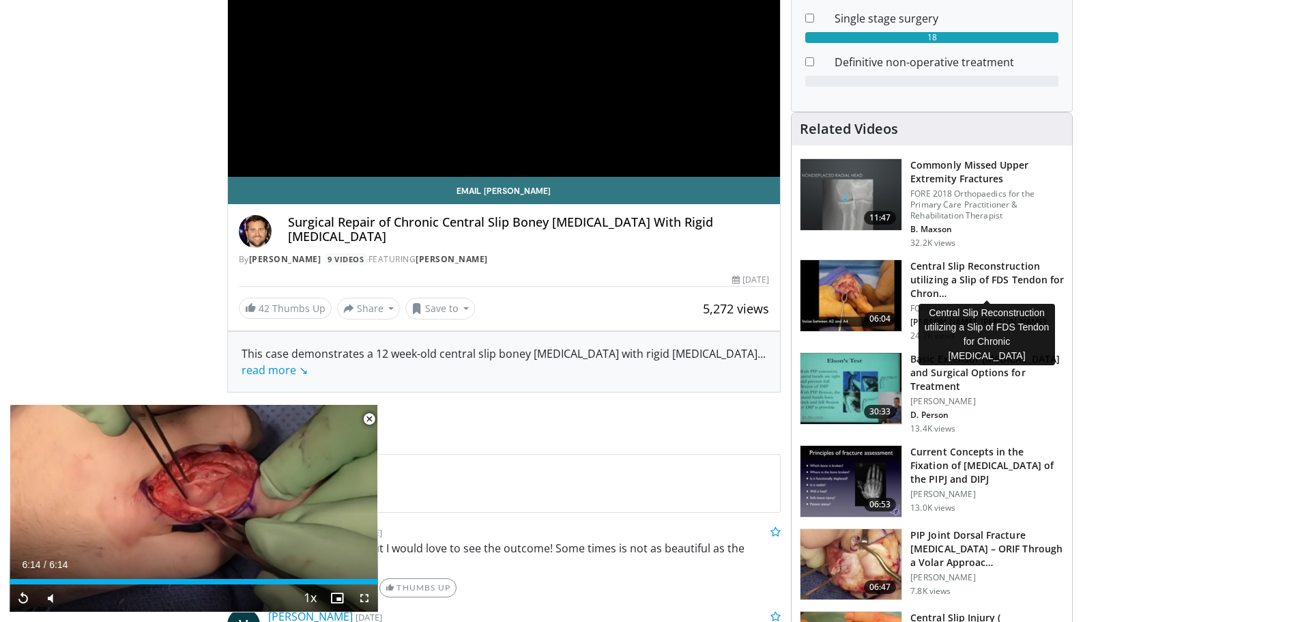
click at [959, 276] on h3 "Central Slip Reconstruction utilizing a Slip of FDS Tendon for Chron…" at bounding box center [988, 279] width 154 height 41
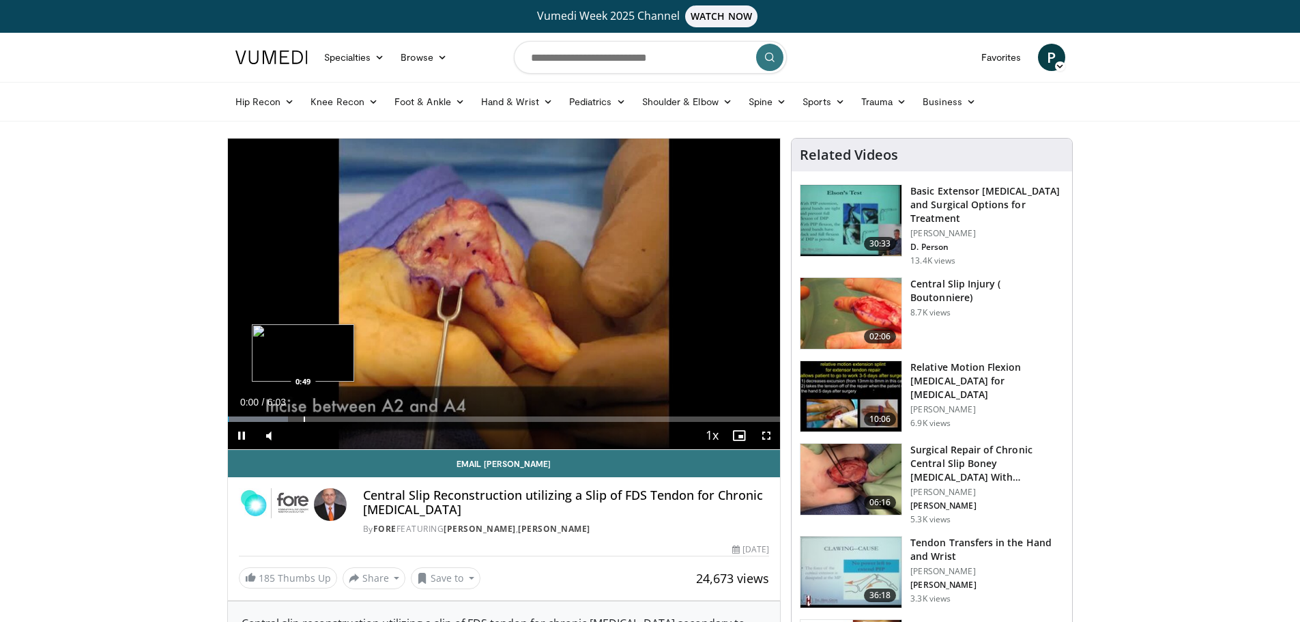
click at [304, 418] on div "Progress Bar" at bounding box center [304, 418] width 1 height 5
click at [366, 420] on div "Progress Bar" at bounding box center [365, 418] width 1 height 5
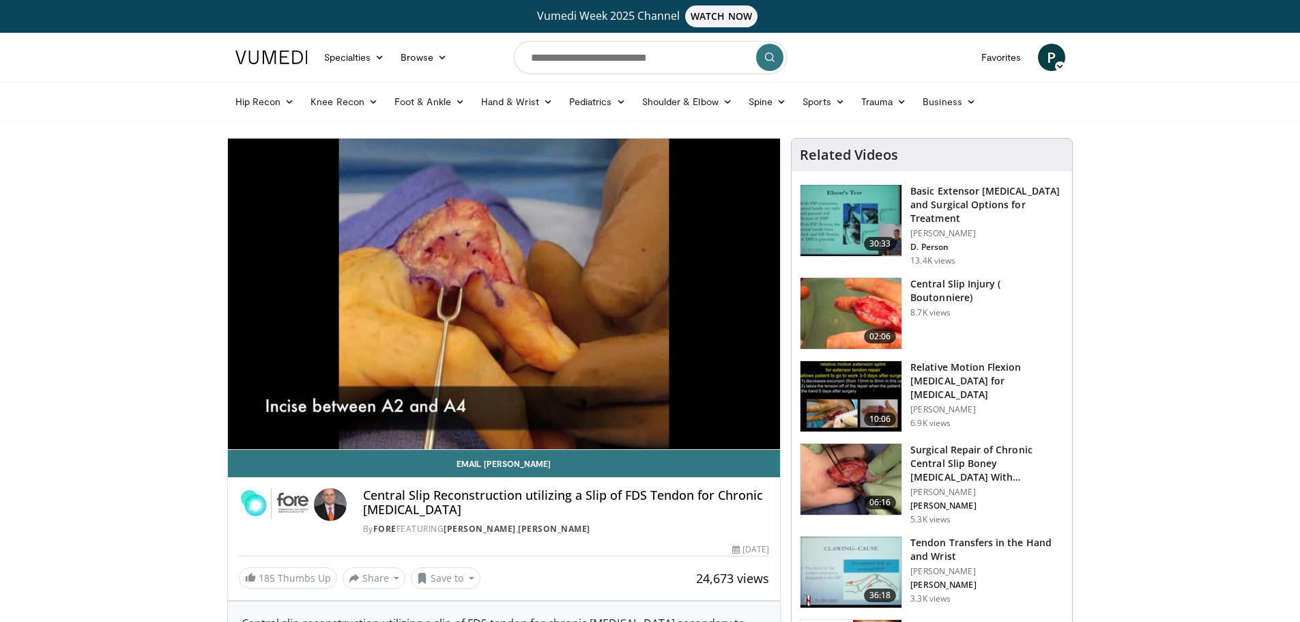
click at [405, 419] on div "10 seconds Tap to unmute" at bounding box center [504, 294] width 553 height 311
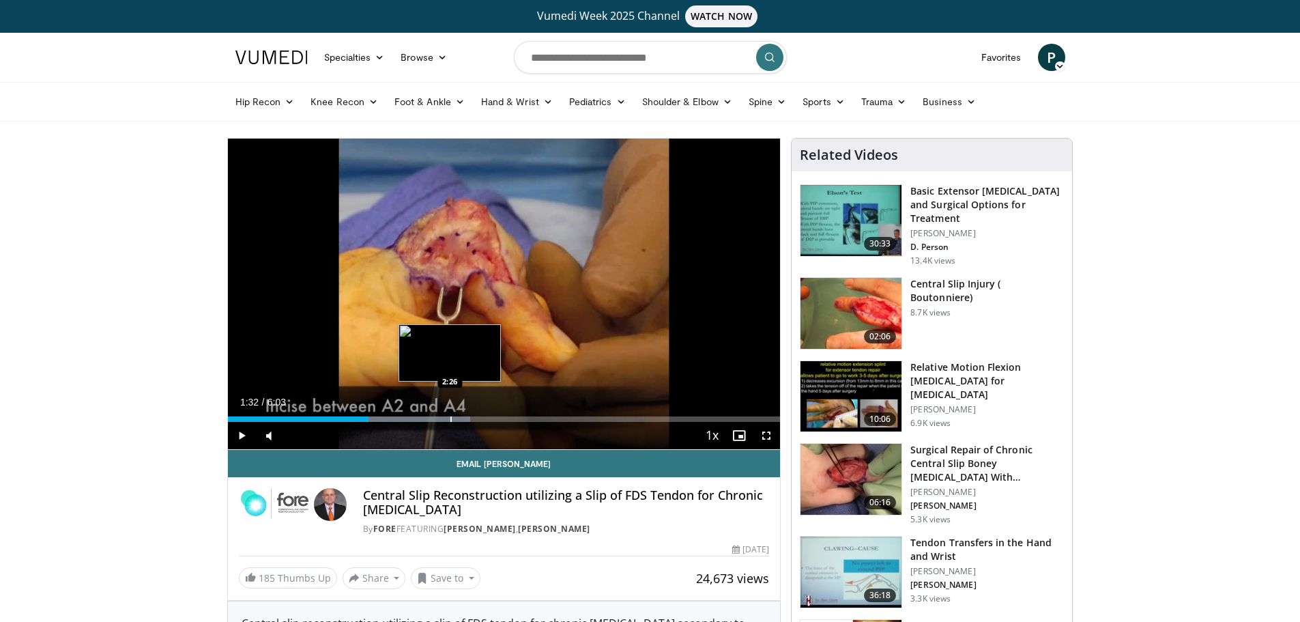
click at [450, 419] on div "Progress Bar" at bounding box center [450, 418] width 1 height 5
click at [408, 424] on div "Current Time 2:26 / Duration 6:03 Play Skip Backward Skip Forward Mute Loaded :…" at bounding box center [504, 435] width 553 height 27
click at [408, 421] on div "Progress Bar" at bounding box center [408, 418] width 1 height 5
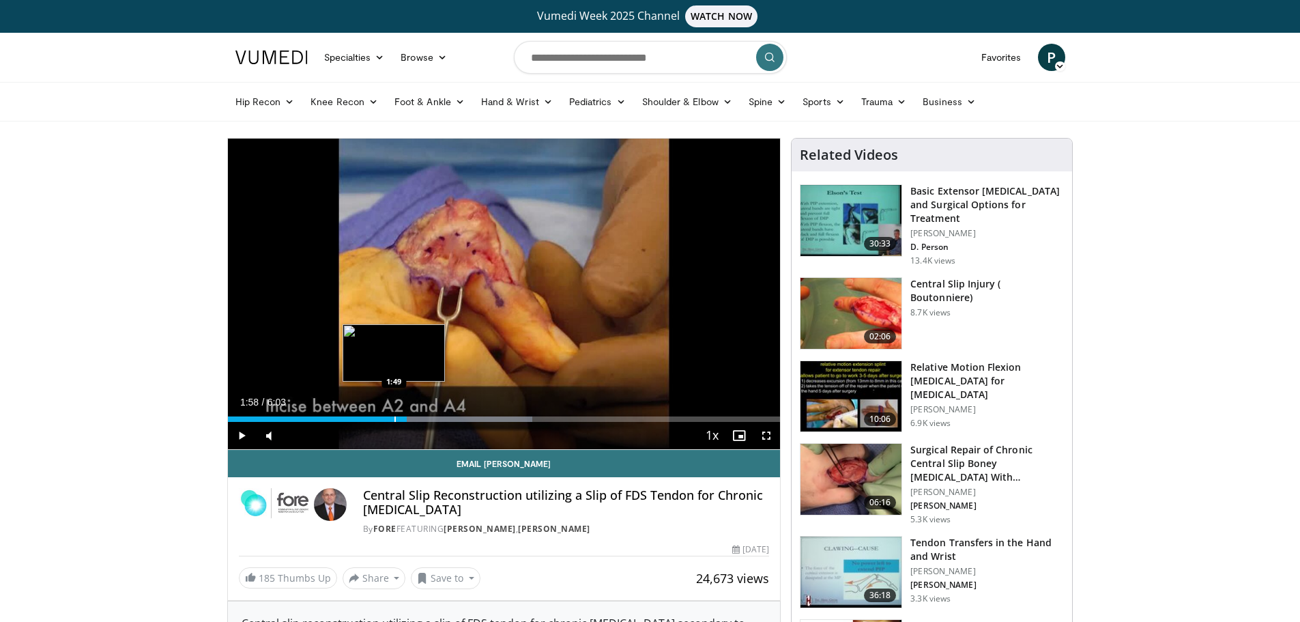
click at [395, 417] on div "Progress Bar" at bounding box center [395, 418] width 1 height 5
click at [382, 417] on div "Progress Bar" at bounding box center [382, 418] width 1 height 5
click at [376, 417] on div "Progress Bar" at bounding box center [376, 418] width 1 height 5
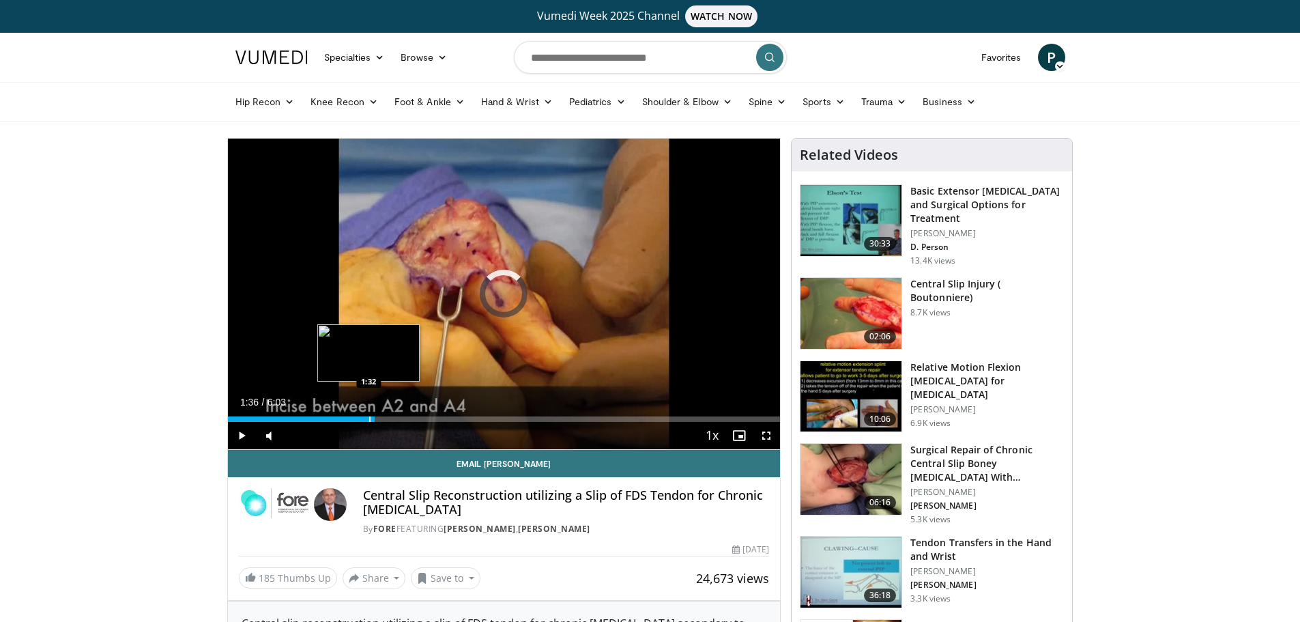
click at [369, 418] on div "Progress Bar" at bounding box center [369, 418] width 1 height 5
click at [388, 420] on div "Progress Bar" at bounding box center [388, 418] width 1 height 5
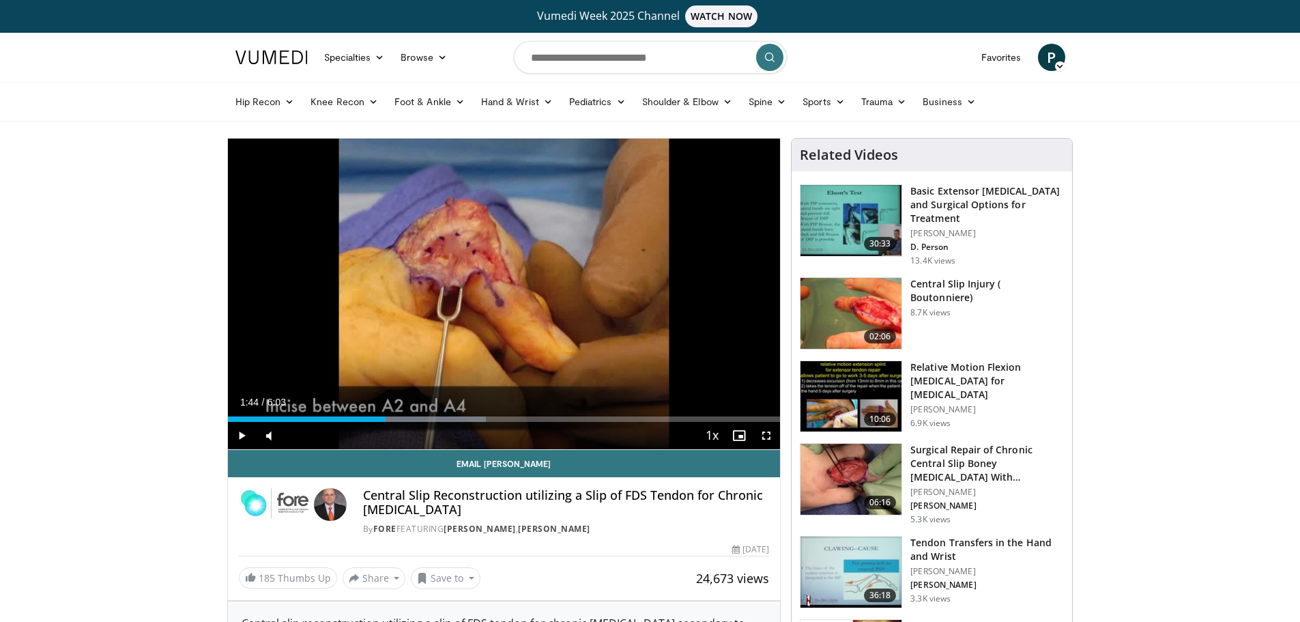
click at [403, 423] on div "Current Time 1:44 / Duration 6:03 Play Skip Backward Skip Forward Mute Loaded :…" at bounding box center [504, 435] width 553 height 27
click at [410, 420] on div "Progress Bar" at bounding box center [410, 418] width 1 height 5
click at [426, 420] on div "Progress Bar" at bounding box center [425, 418] width 1 height 5
click at [435, 416] on div "Progress Bar" at bounding box center [435, 418] width 1 height 5
click at [440, 416] on div "Progress Bar" at bounding box center [440, 418] width 1 height 5
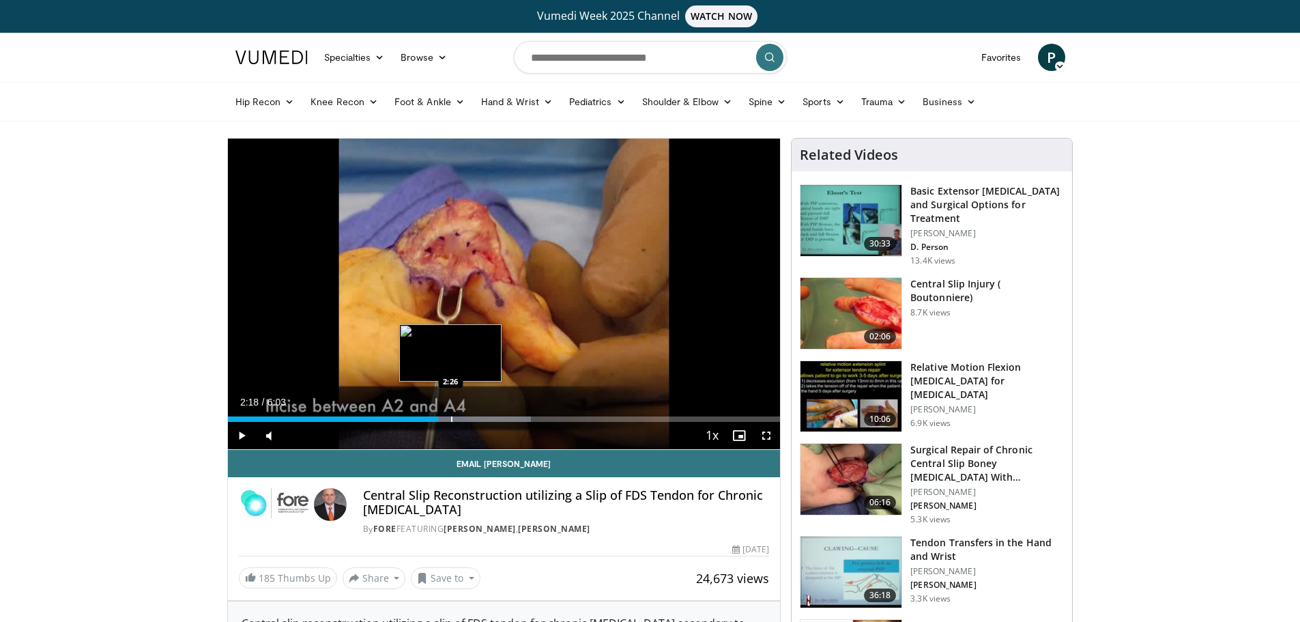
click at [452, 420] on div "Progress Bar" at bounding box center [451, 418] width 1 height 5
click at [473, 421] on div "Progress Bar" at bounding box center [473, 418] width 1 height 5
click at [483, 421] on div "Progress Bar" at bounding box center [483, 418] width 1 height 5
click at [498, 422] on div "Current Time 2:47 / Duration 6:03 Play Skip Backward Skip Forward Mute Loaded :…" at bounding box center [504, 435] width 553 height 27
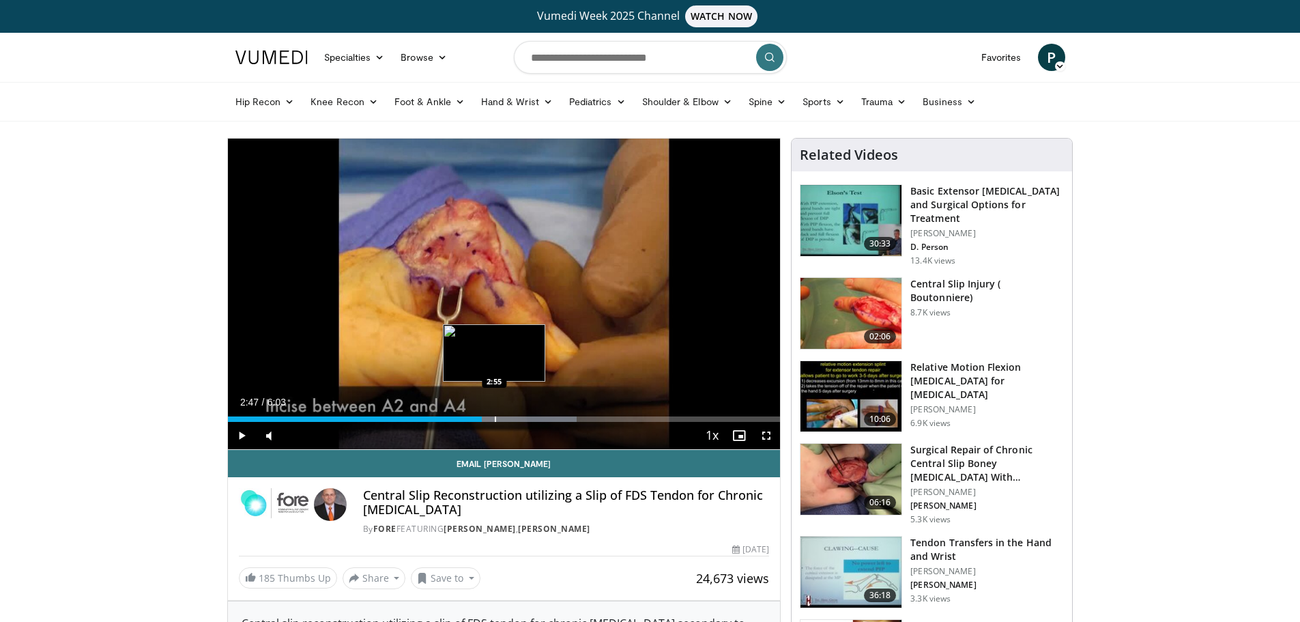
click at [495, 420] on div "Progress Bar" at bounding box center [495, 418] width 1 height 5
click at [511, 418] on div "Progress Bar" at bounding box center [511, 418] width 1 height 5
click at [530, 419] on div "Progress Bar" at bounding box center [530, 418] width 1 height 5
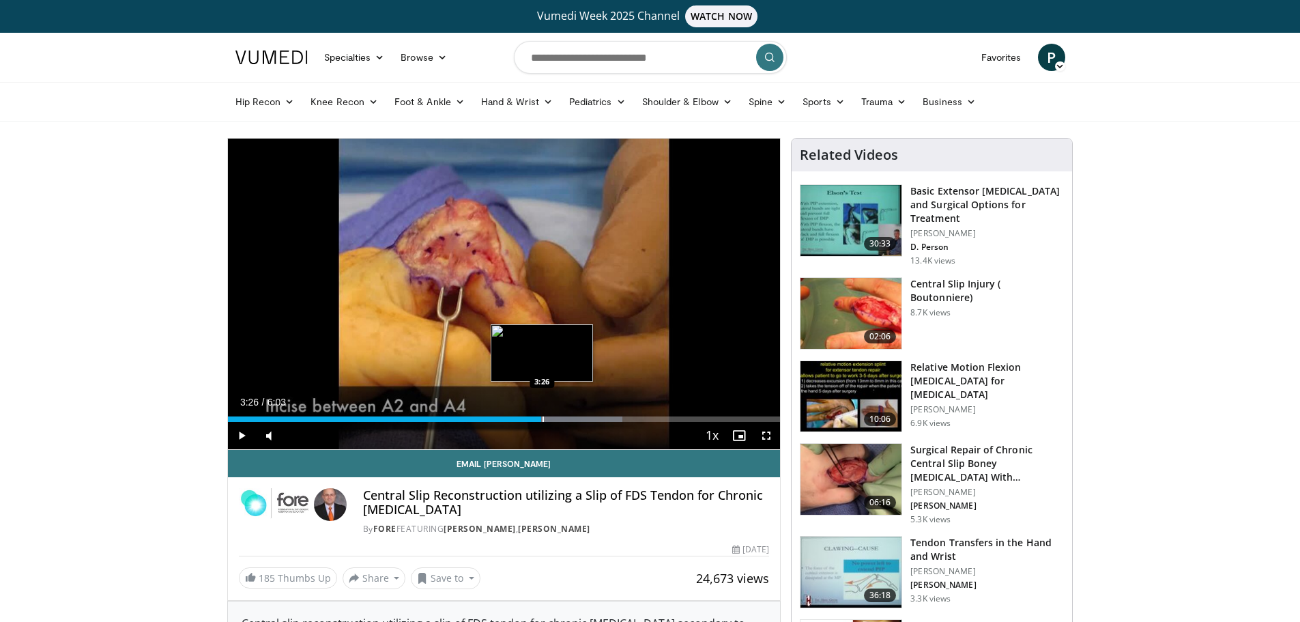
click at [543, 420] on div "Progress Bar" at bounding box center [543, 418] width 1 height 5
click at [560, 418] on div "Progress Bar" at bounding box center [560, 418] width 1 height 5
click at [570, 420] on div "Progress Bar" at bounding box center [569, 418] width 1 height 5
click at [584, 421] on div "Progress Bar" at bounding box center [584, 418] width 1 height 5
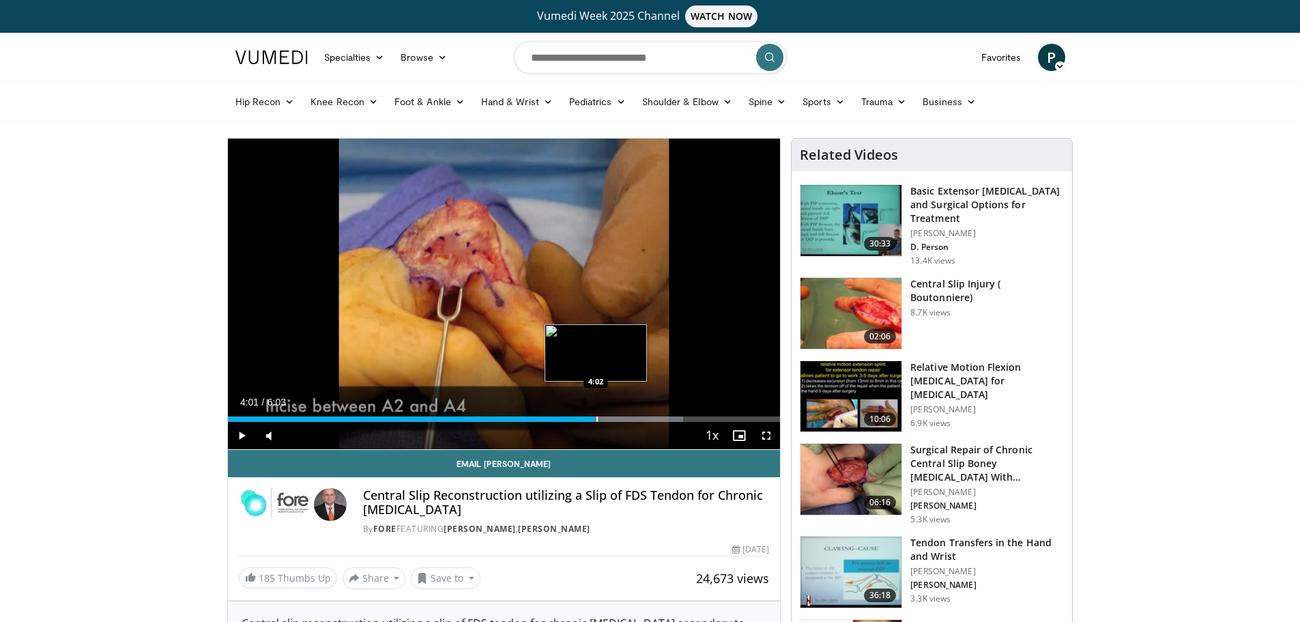
click at [597, 421] on div "Progress Bar" at bounding box center [597, 418] width 1 height 5
click at [617, 420] on div "Progress Bar" at bounding box center [617, 418] width 1 height 5
click at [633, 420] on div "Progress Bar" at bounding box center [633, 418] width 1 height 5
click at [639, 418] on div "Progress Bar" at bounding box center [639, 418] width 1 height 5
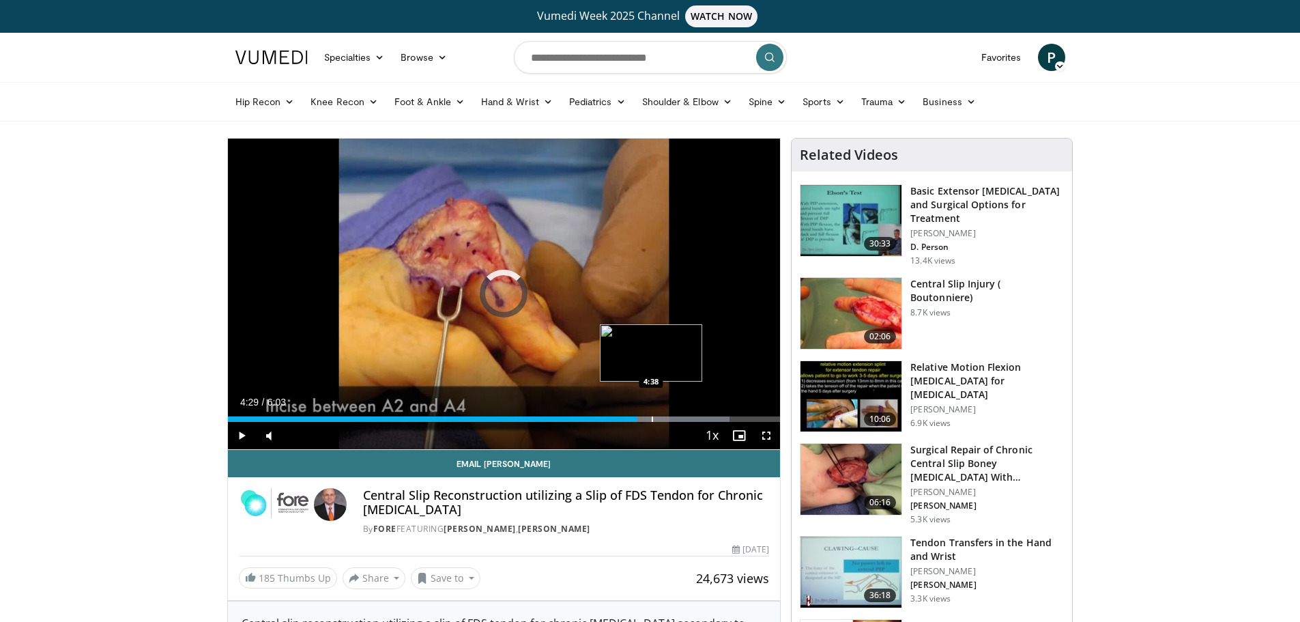
click at [652, 420] on div "Progress Bar" at bounding box center [652, 418] width 1 height 5
click at [663, 420] on div "Progress Bar" at bounding box center [663, 418] width 1 height 5
click at [671, 421] on div "Progress Bar" at bounding box center [671, 418] width 1 height 5
click at [688, 420] on div "Progress Bar" at bounding box center [688, 418] width 1 height 5
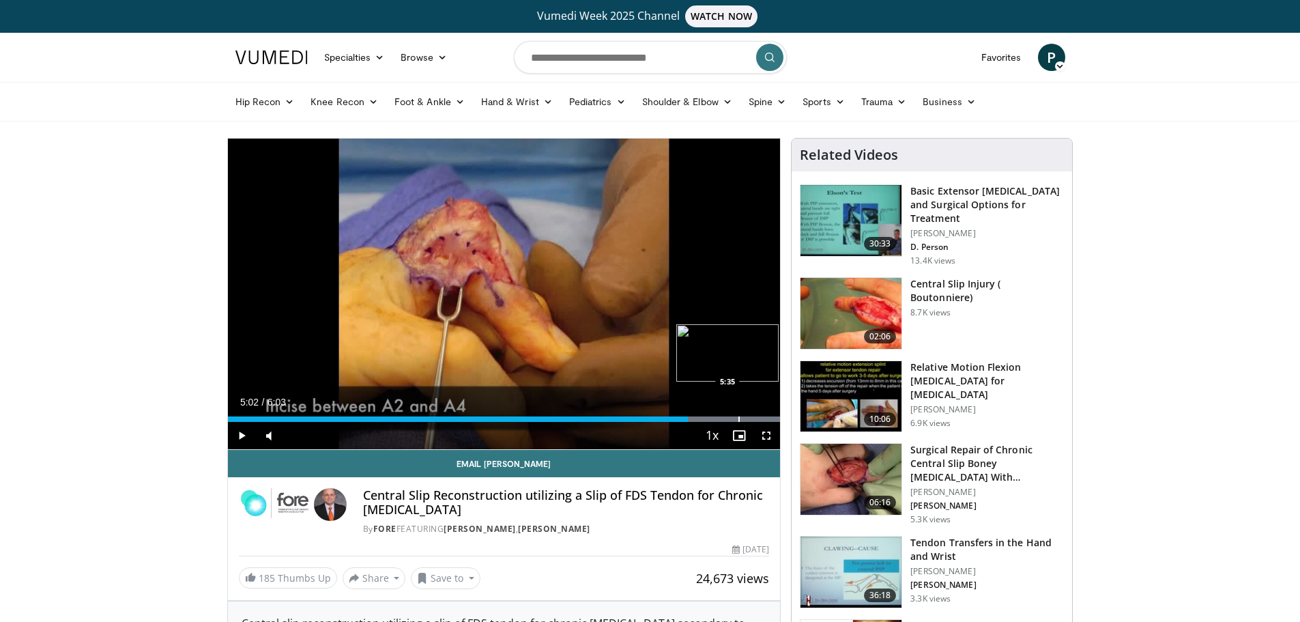
click at [672, 422] on div "Current Time 5:02 / Duration 6:03 Play Skip Backward Skip Forward Mute Loaded :…" at bounding box center [504, 435] width 553 height 27
click at [663, 418] on div "5:02" at bounding box center [458, 418] width 461 height 5
click at [661, 417] on div "Progress Bar" at bounding box center [661, 418] width 1 height 5
click at [655, 417] on div "4:40" at bounding box center [441, 418] width 427 height 5
click at [625, 421] on div "Progress Bar" at bounding box center [625, 418] width 1 height 5
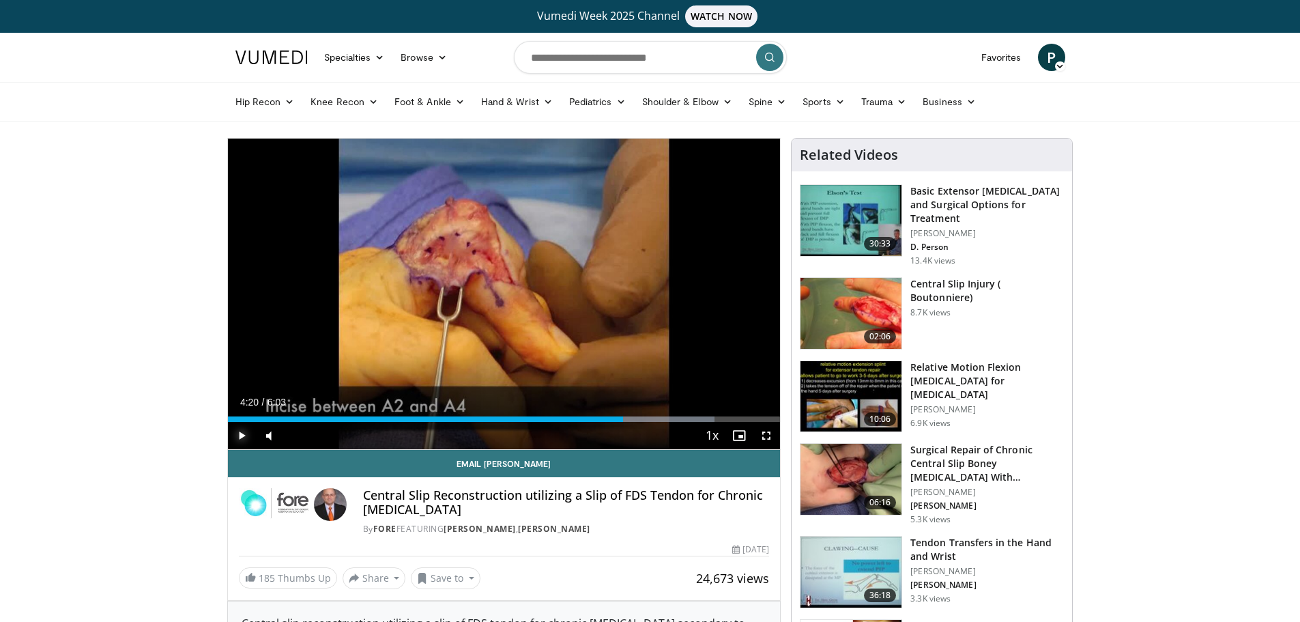
drag, startPoint x: 231, startPoint y: 438, endPoint x: 241, endPoint y: 439, distance: 10.3
click at [231, 438] on span "Video Player" at bounding box center [241, 435] width 27 height 27
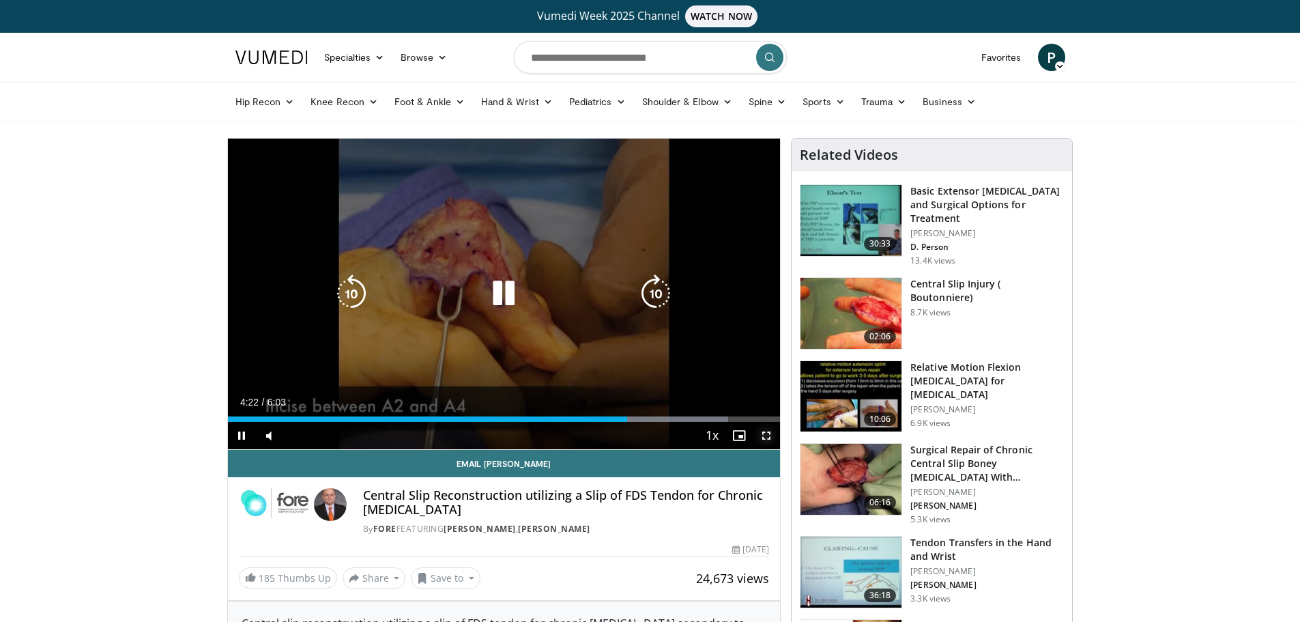
drag, startPoint x: 763, startPoint y: 433, endPoint x: 763, endPoint y: 515, distance: 82.6
click at [763, 433] on span "Video Player" at bounding box center [766, 435] width 27 height 27
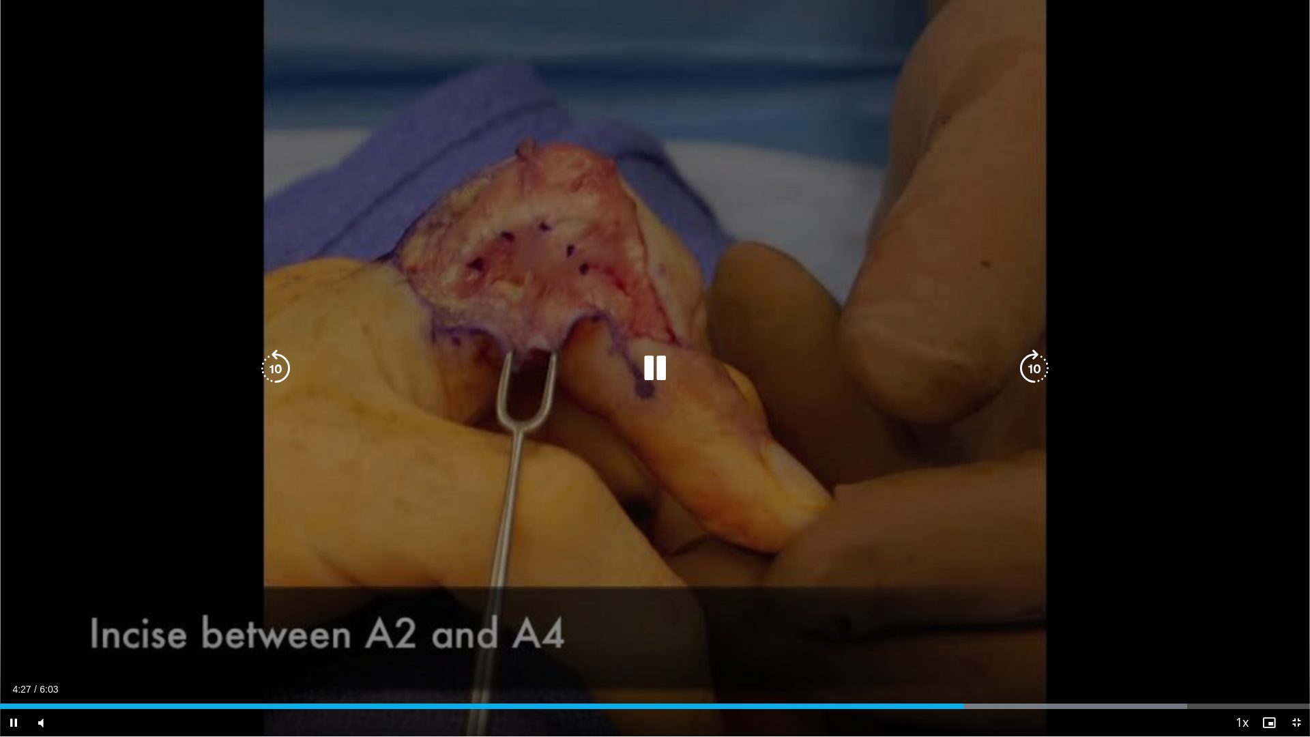
click at [474, 345] on div "10 seconds Tap to unmute" at bounding box center [655, 368] width 1310 height 736
click at [646, 371] on icon "Video Player" at bounding box center [655, 368] width 38 height 38
